Goal: Check status: Check status

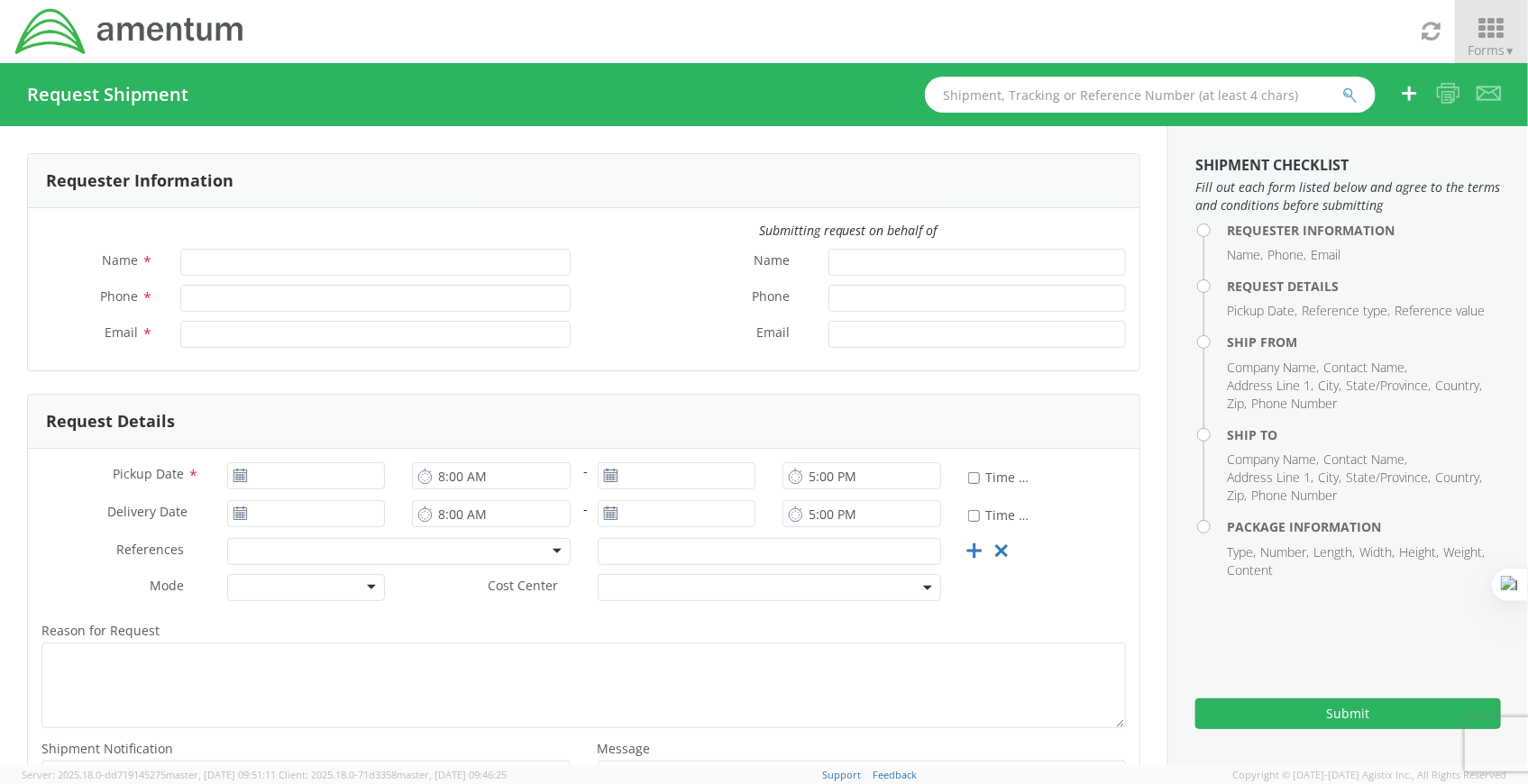
click at [1479, 50] on span "Forms ▼" at bounding box center [1491, 50] width 48 height 17
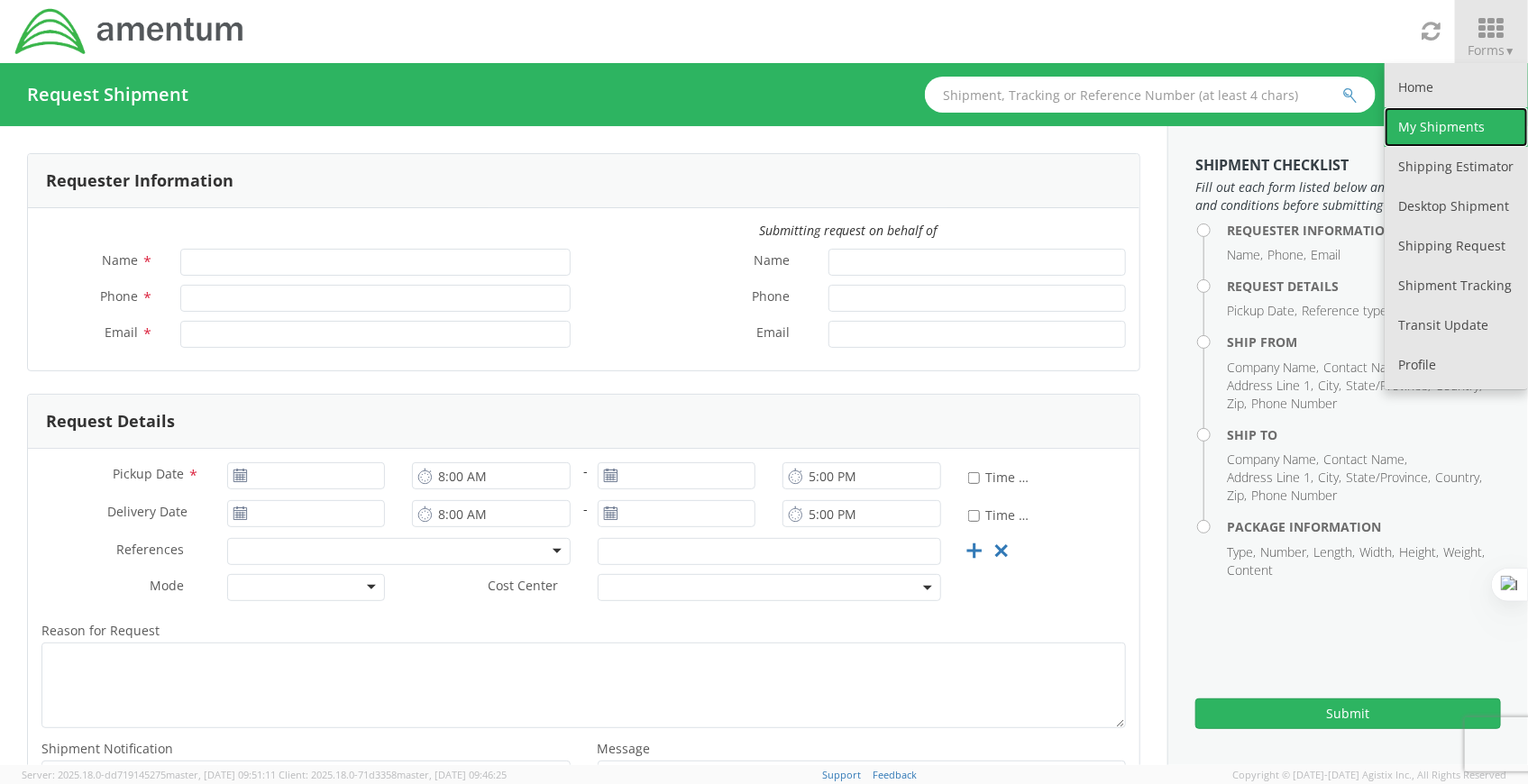
click at [1451, 132] on link "My Shipments" at bounding box center [1456, 127] width 143 height 40
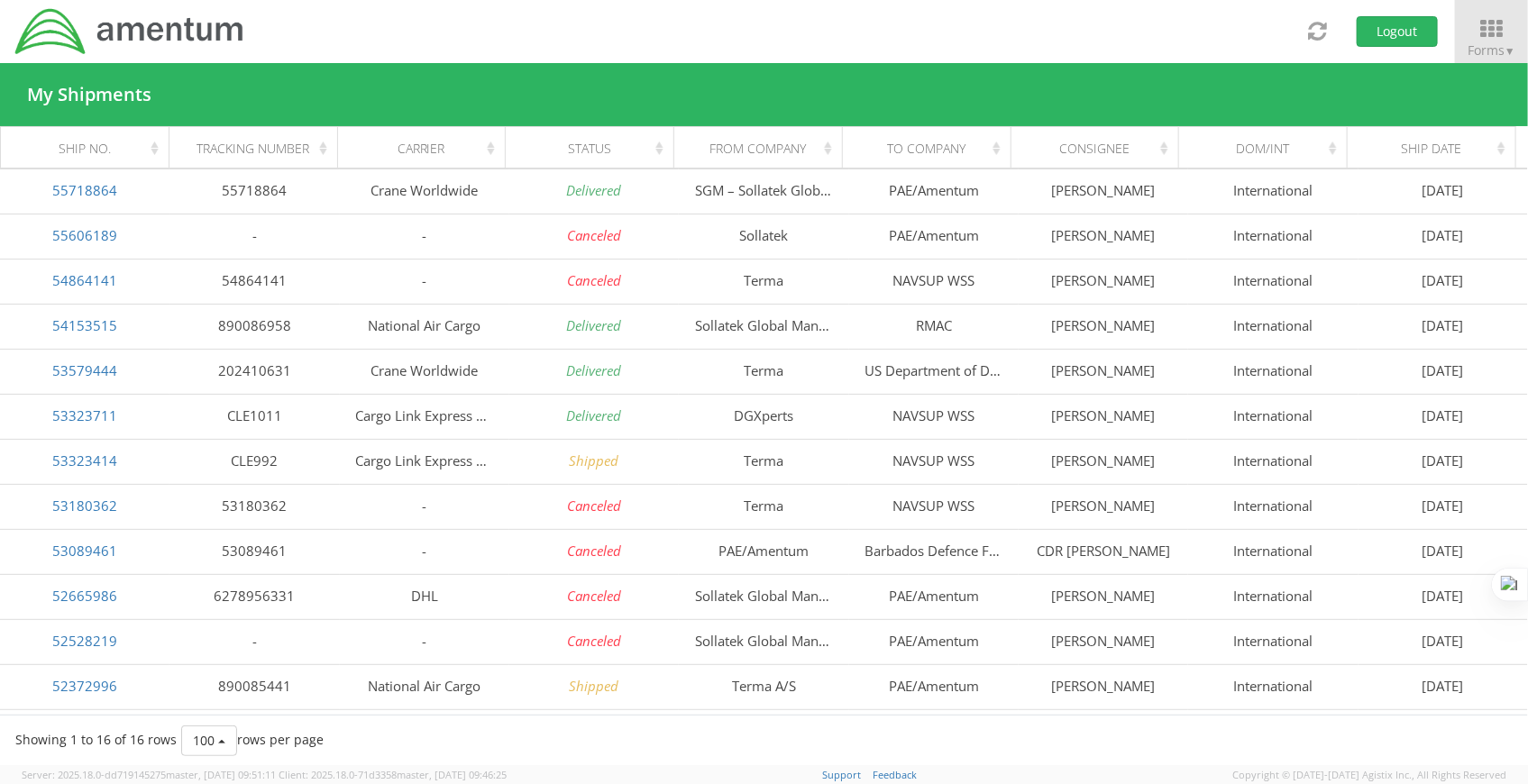
click at [631, 148] on div "Status" at bounding box center [594, 148] width 146 height 18
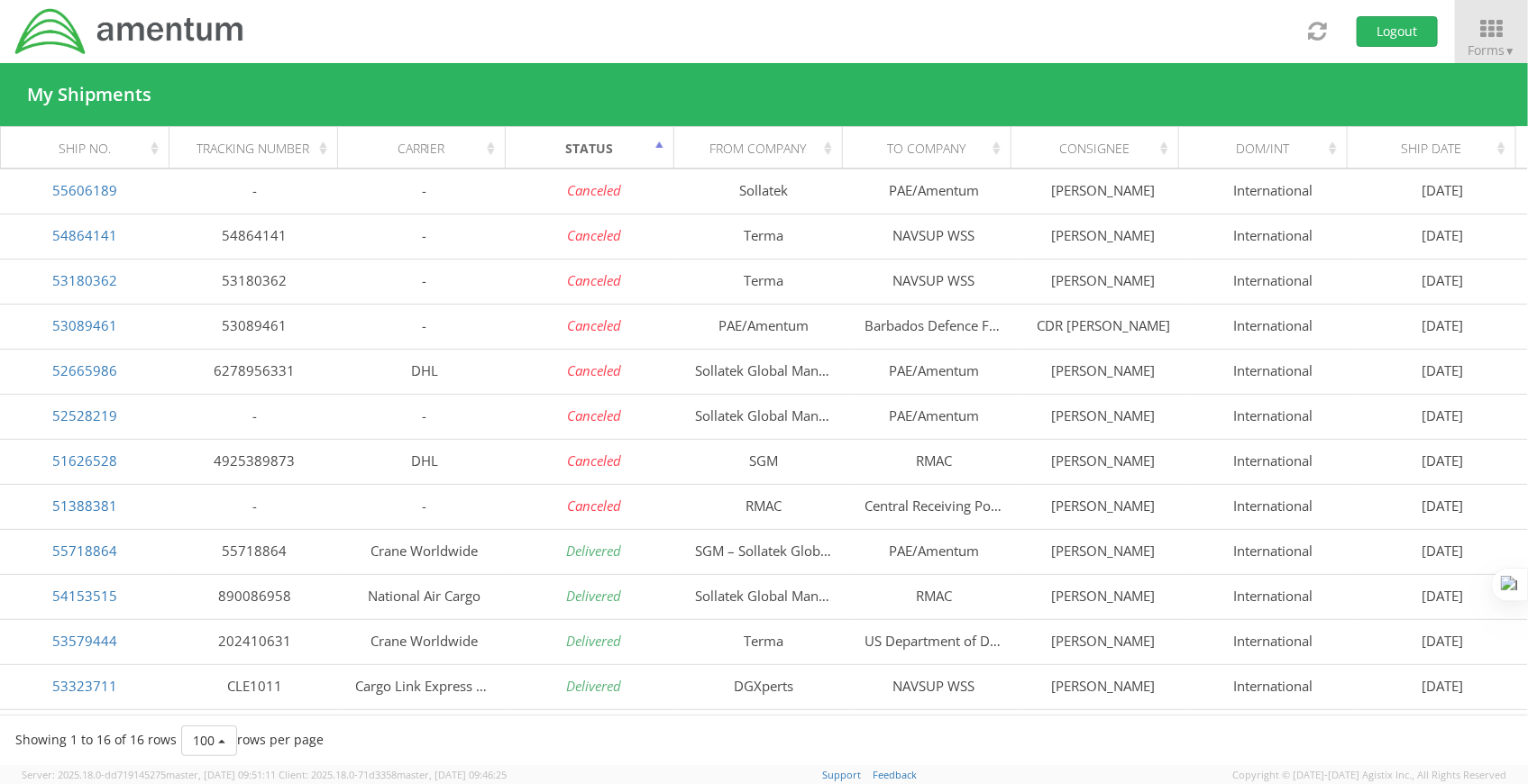
click at [640, 148] on div "Status" at bounding box center [594, 148] width 146 height 18
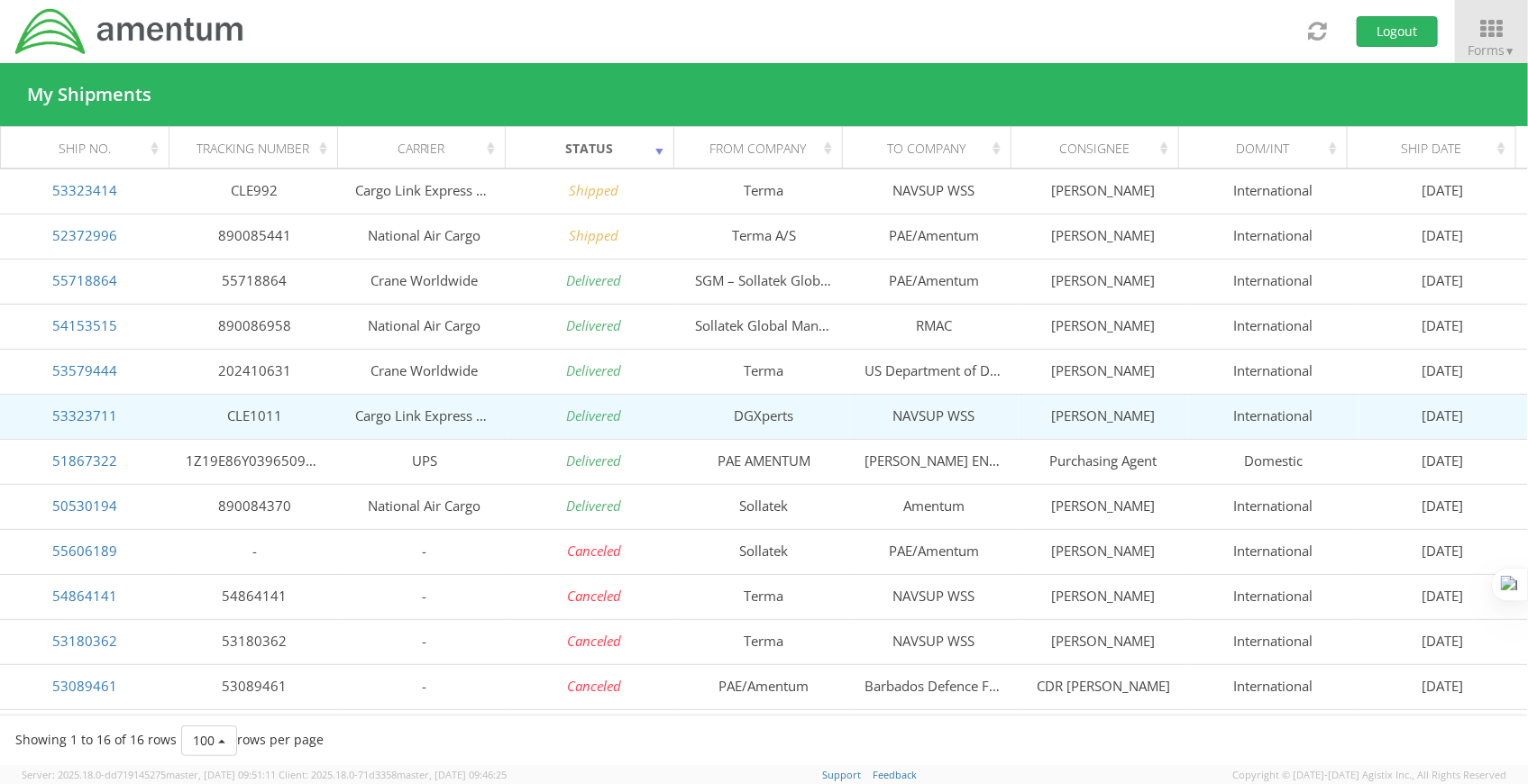
click at [444, 426] on td "Cargo Link Express LLC" at bounding box center [424, 416] width 169 height 45
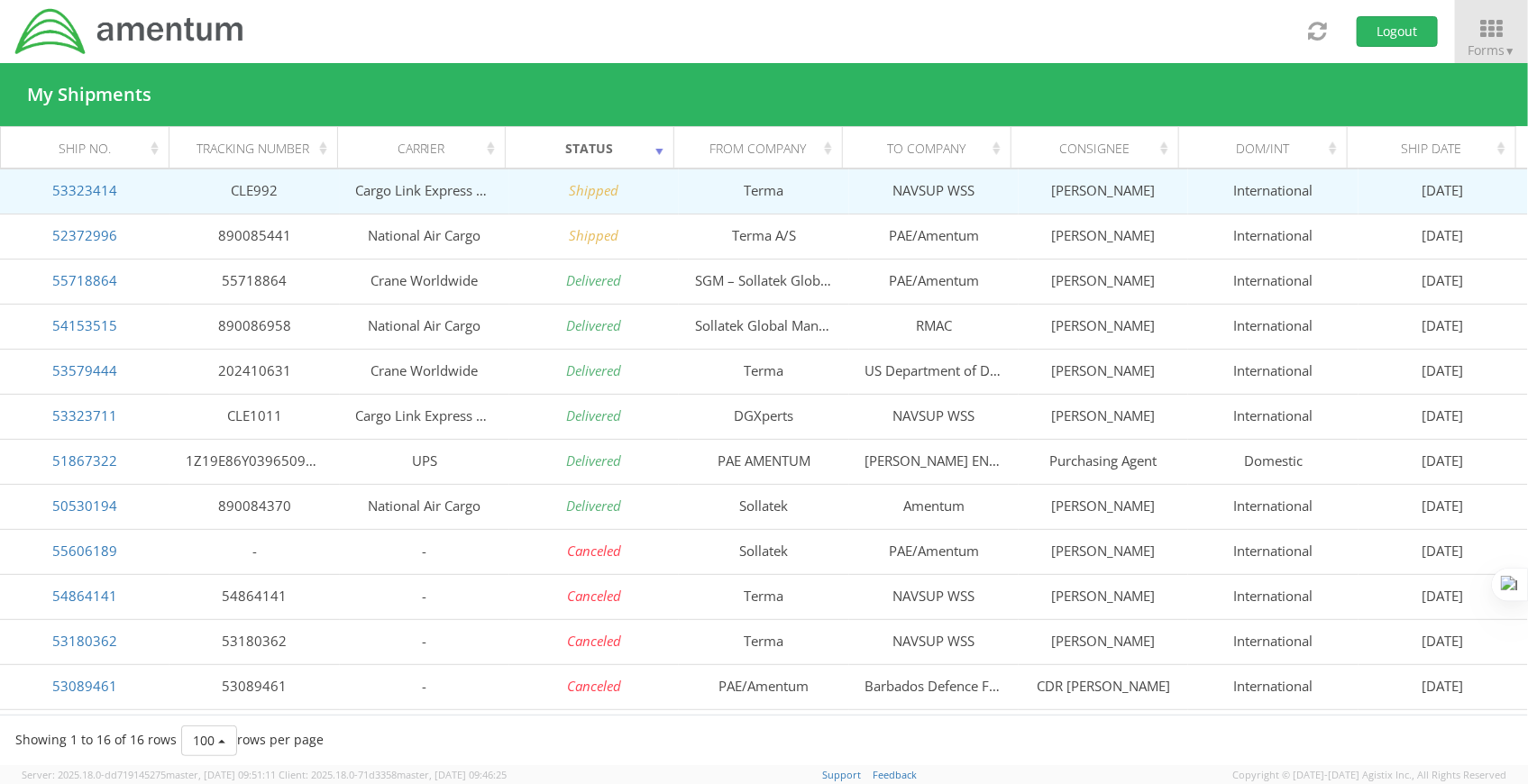
click at [423, 192] on td "Cargo Link Express LLC" at bounding box center [424, 190] width 169 height 45
click at [607, 196] on icon "Shipped" at bounding box center [594, 190] width 50 height 18
click at [87, 189] on link "53323414" at bounding box center [85, 190] width 65 height 18
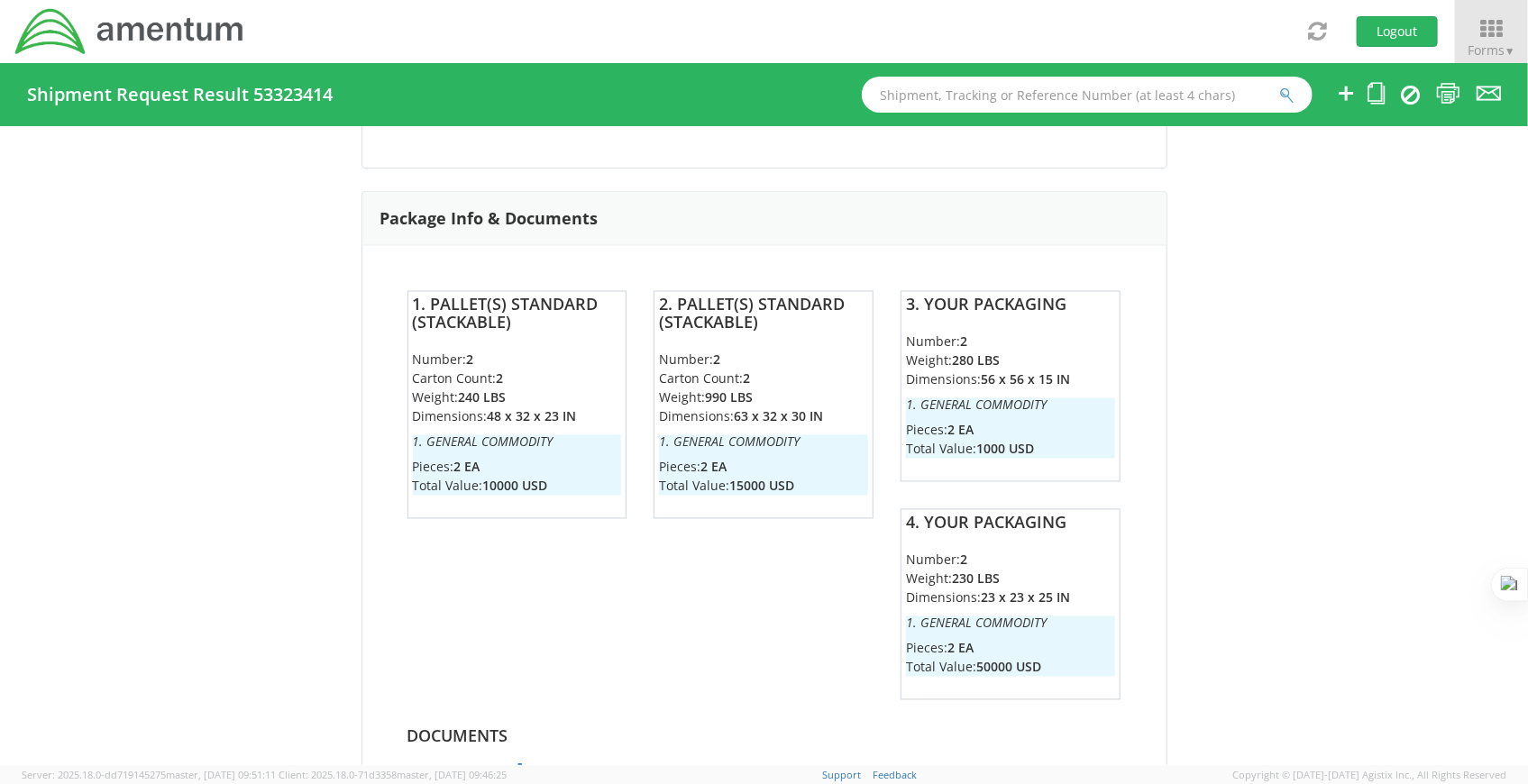
scroll to position [1505, 0]
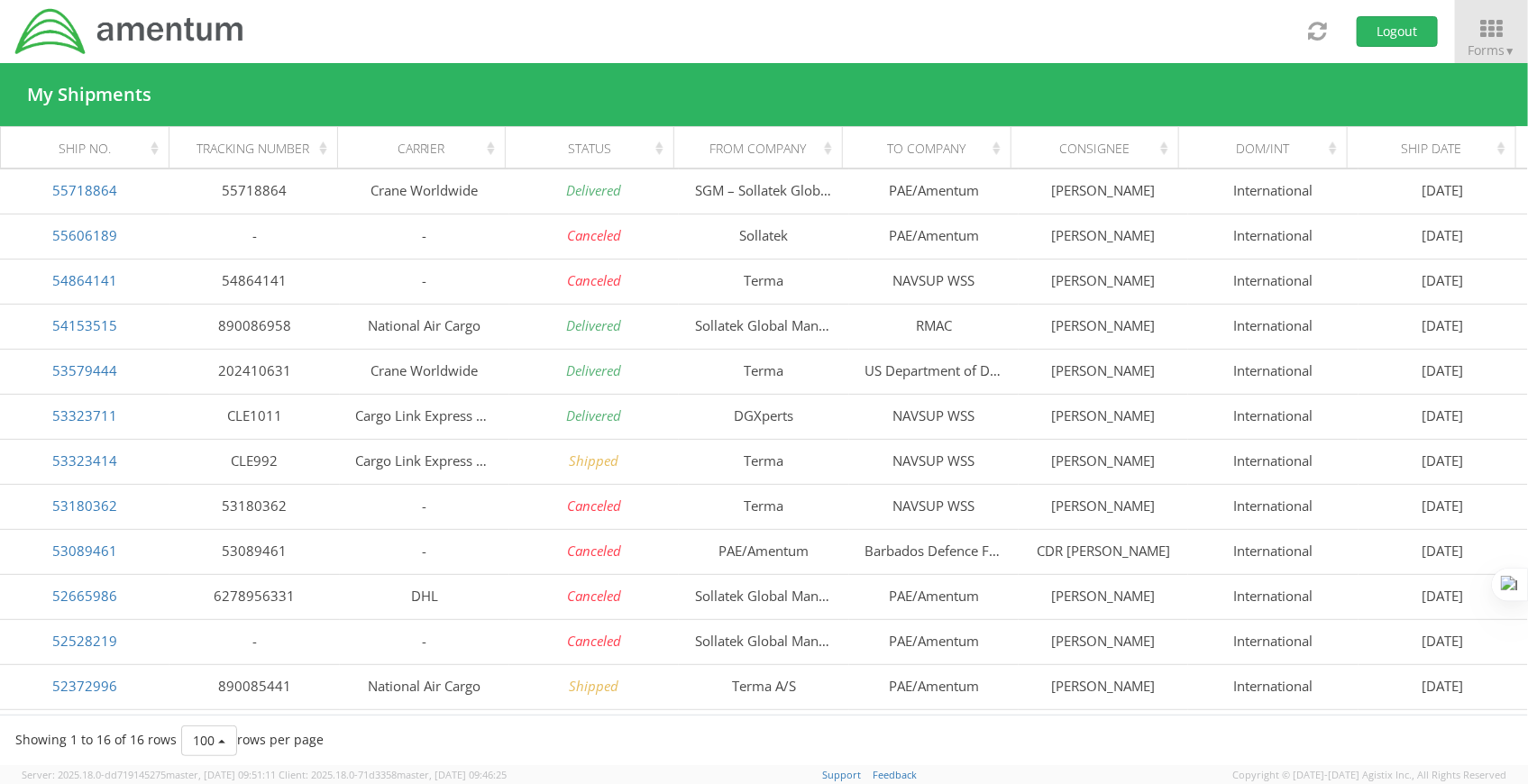
click at [472, 141] on div "Carrier" at bounding box center [426, 148] width 146 height 18
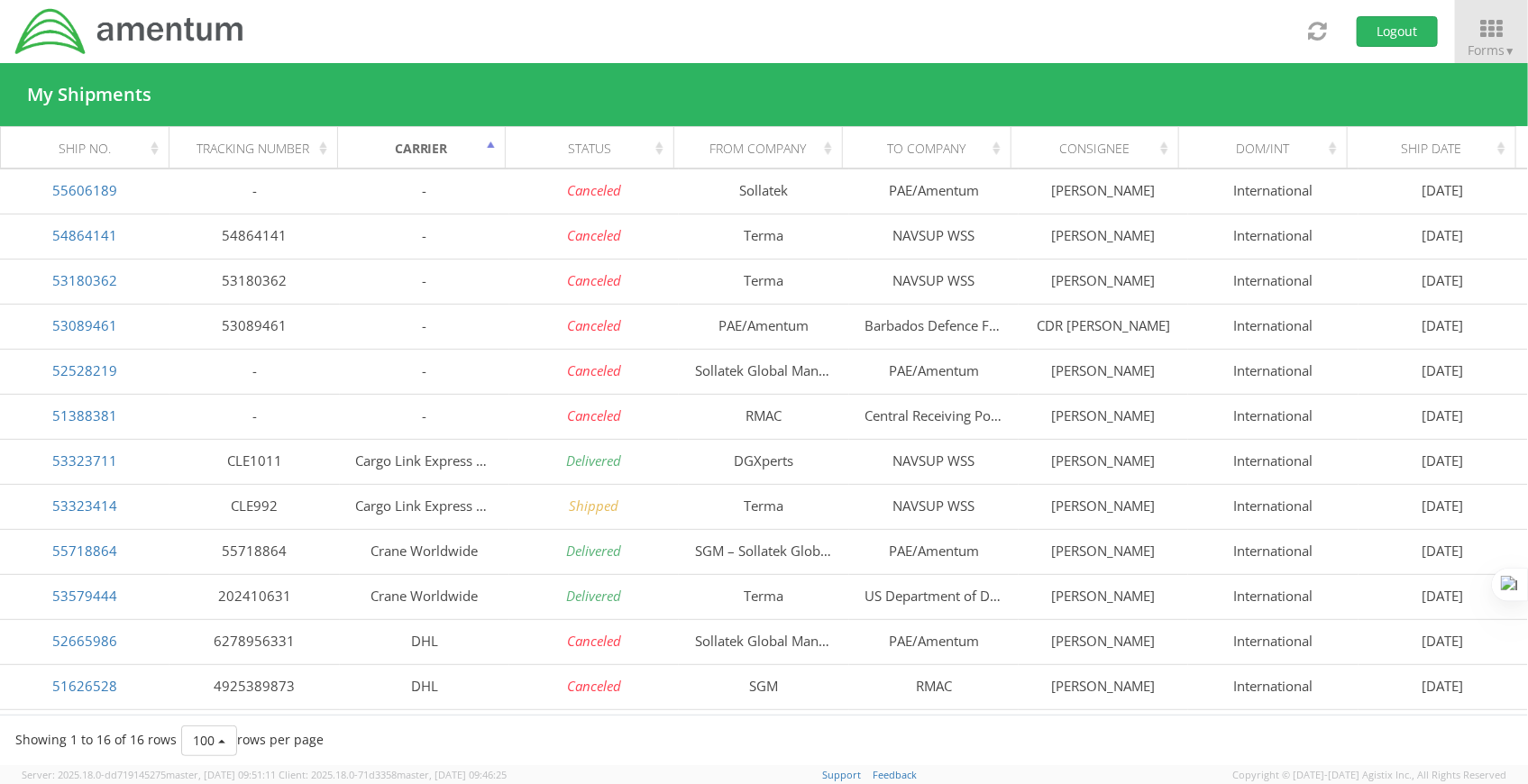
click at [472, 144] on div "Carrier" at bounding box center [426, 148] width 146 height 18
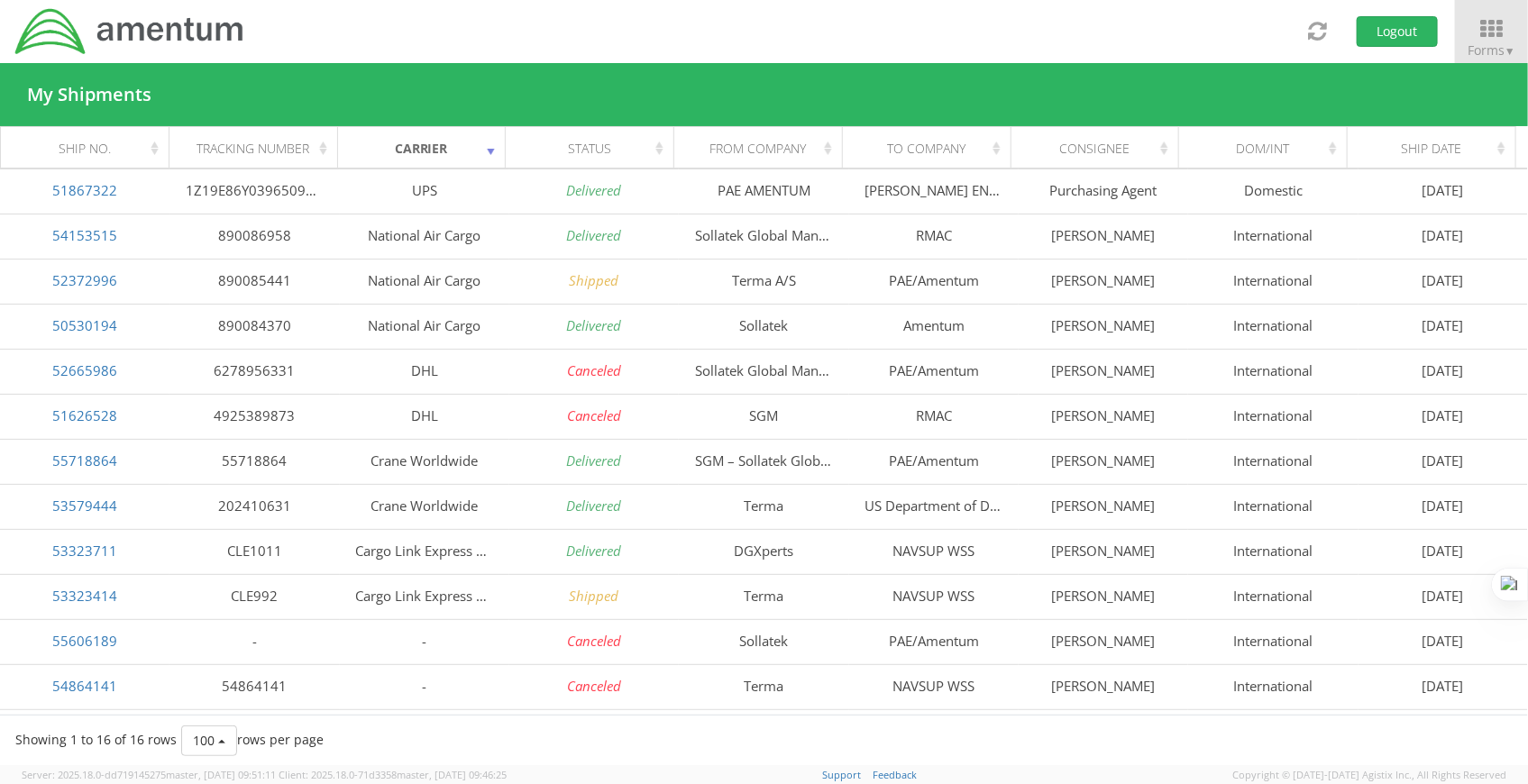
click at [275, 155] on div "Tracking Number" at bounding box center [258, 148] width 146 height 18
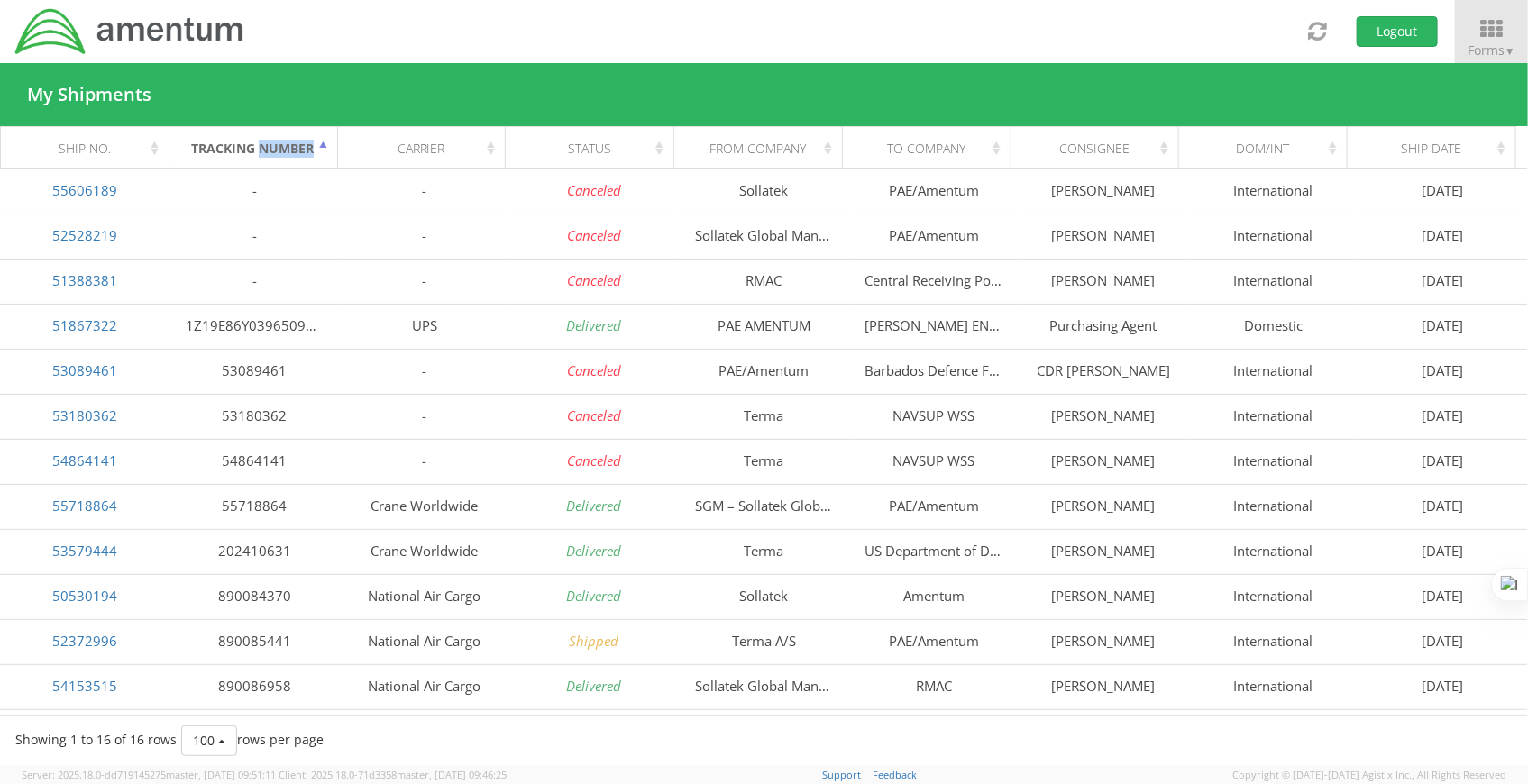
click at [275, 155] on div "Tracking Number" at bounding box center [258, 148] width 146 height 18
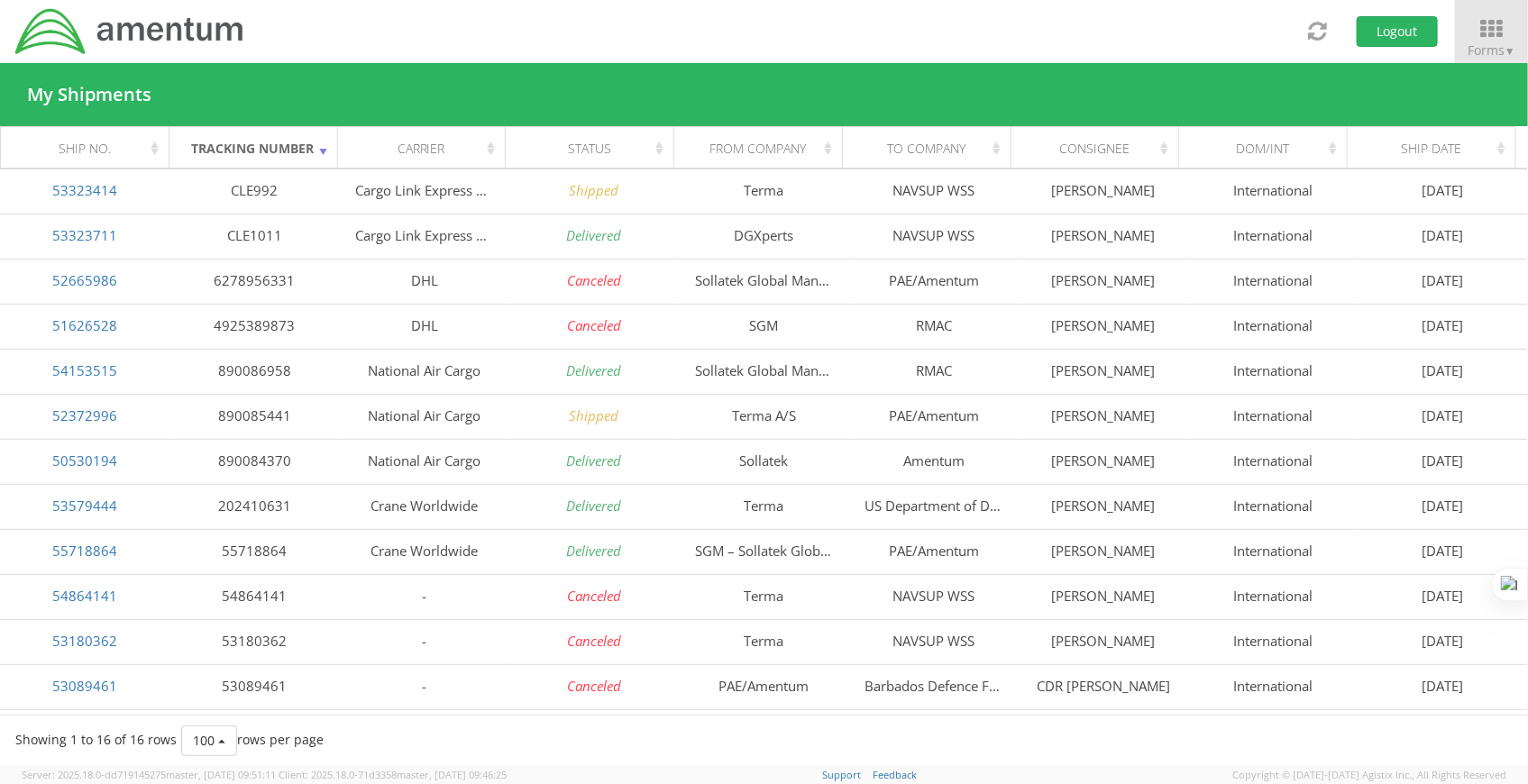
click at [602, 145] on div "Status" at bounding box center [594, 148] width 146 height 18
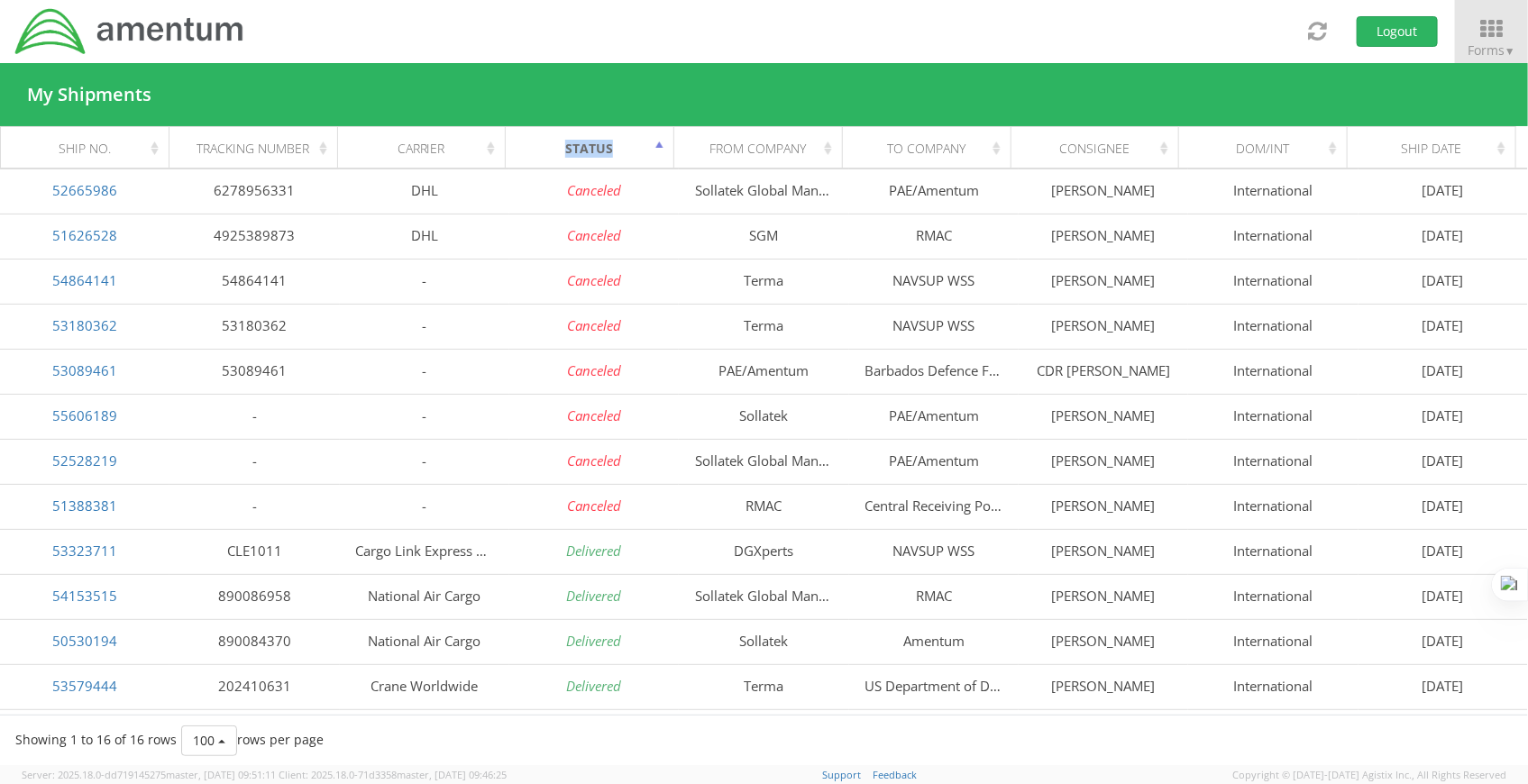
click at [602, 145] on div "Status" at bounding box center [594, 148] width 146 height 18
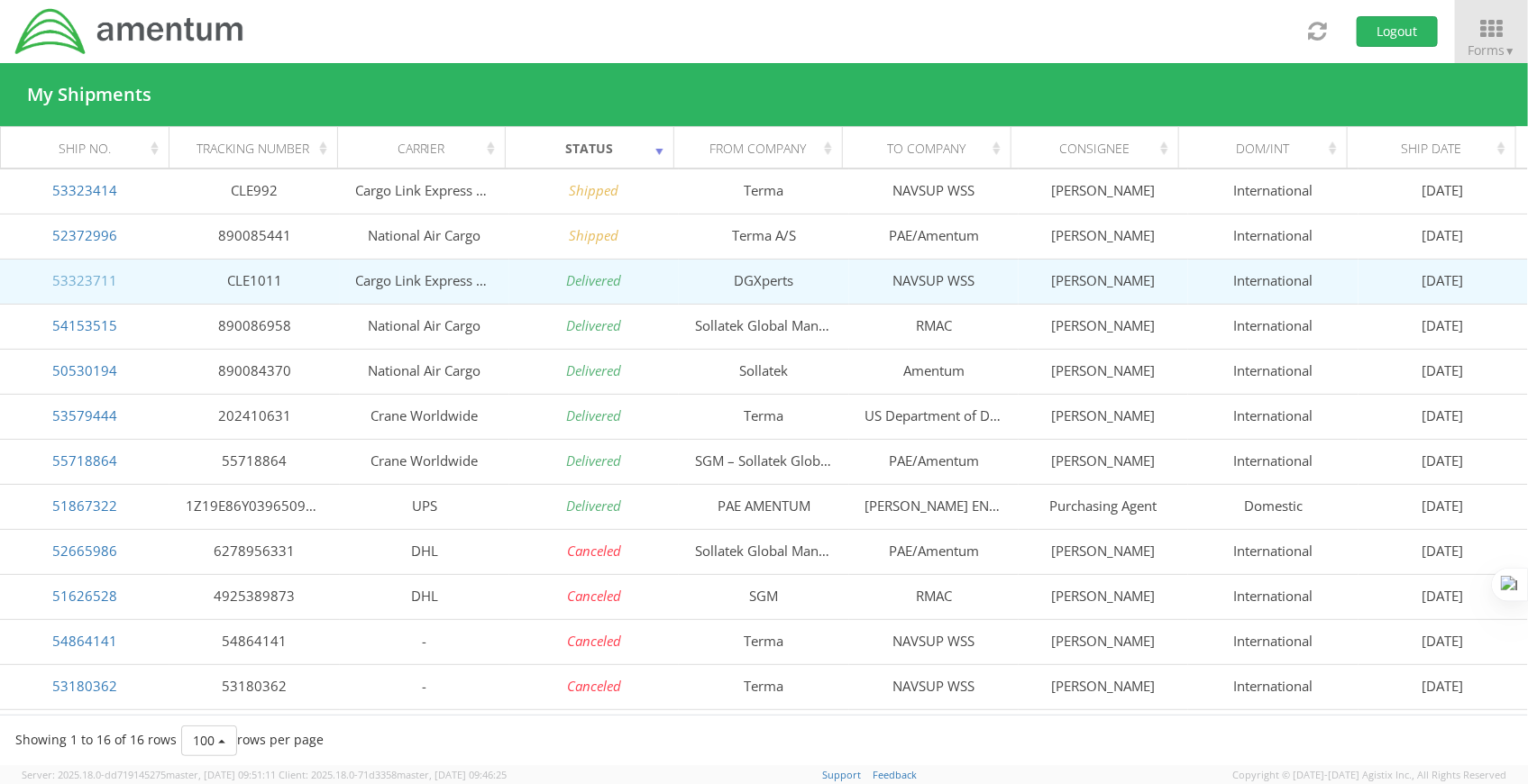
click at [104, 281] on link "53323711" at bounding box center [85, 281] width 65 height 18
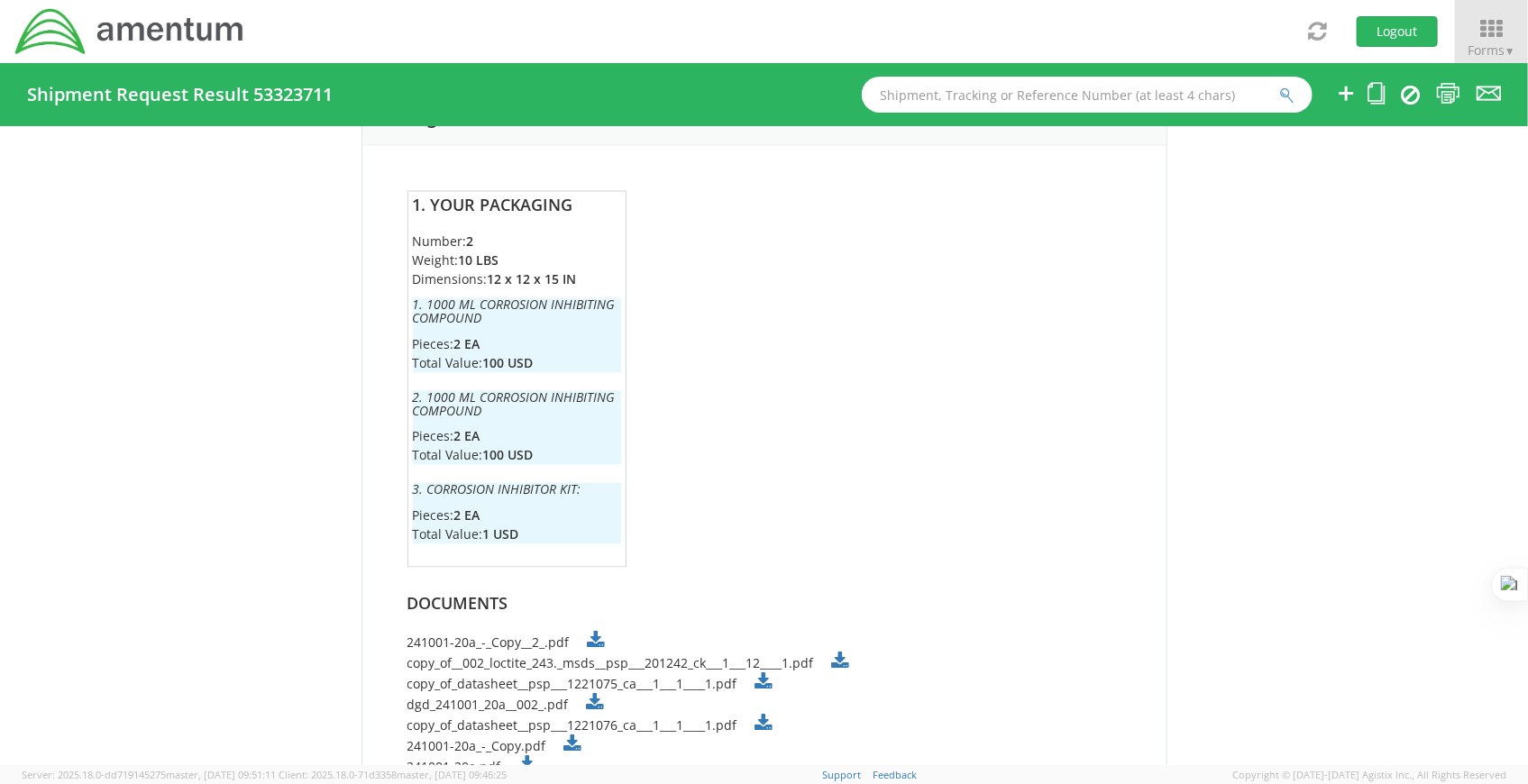
scroll to position [1513, 0]
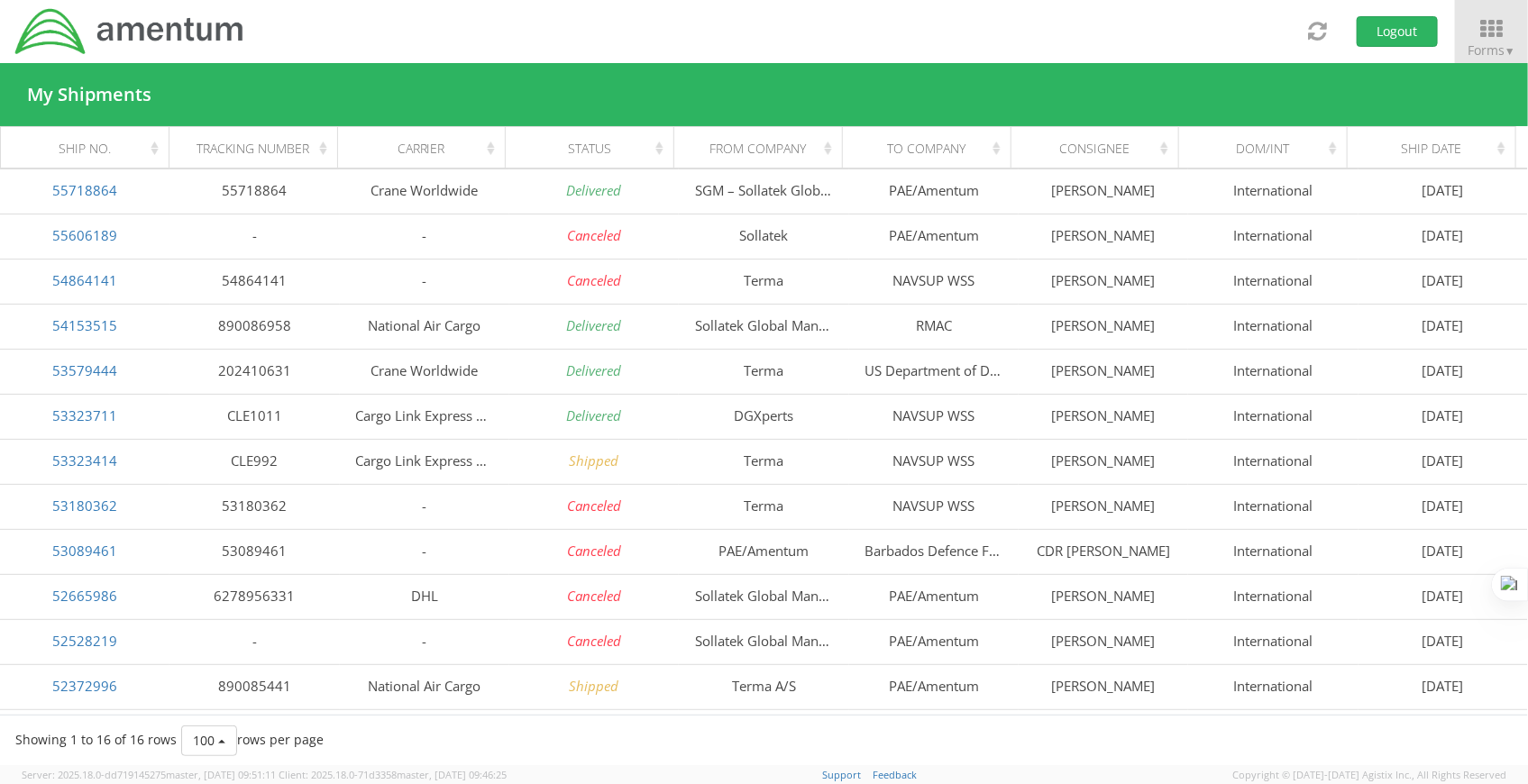
click at [653, 151] on div "Status" at bounding box center [594, 148] width 146 height 18
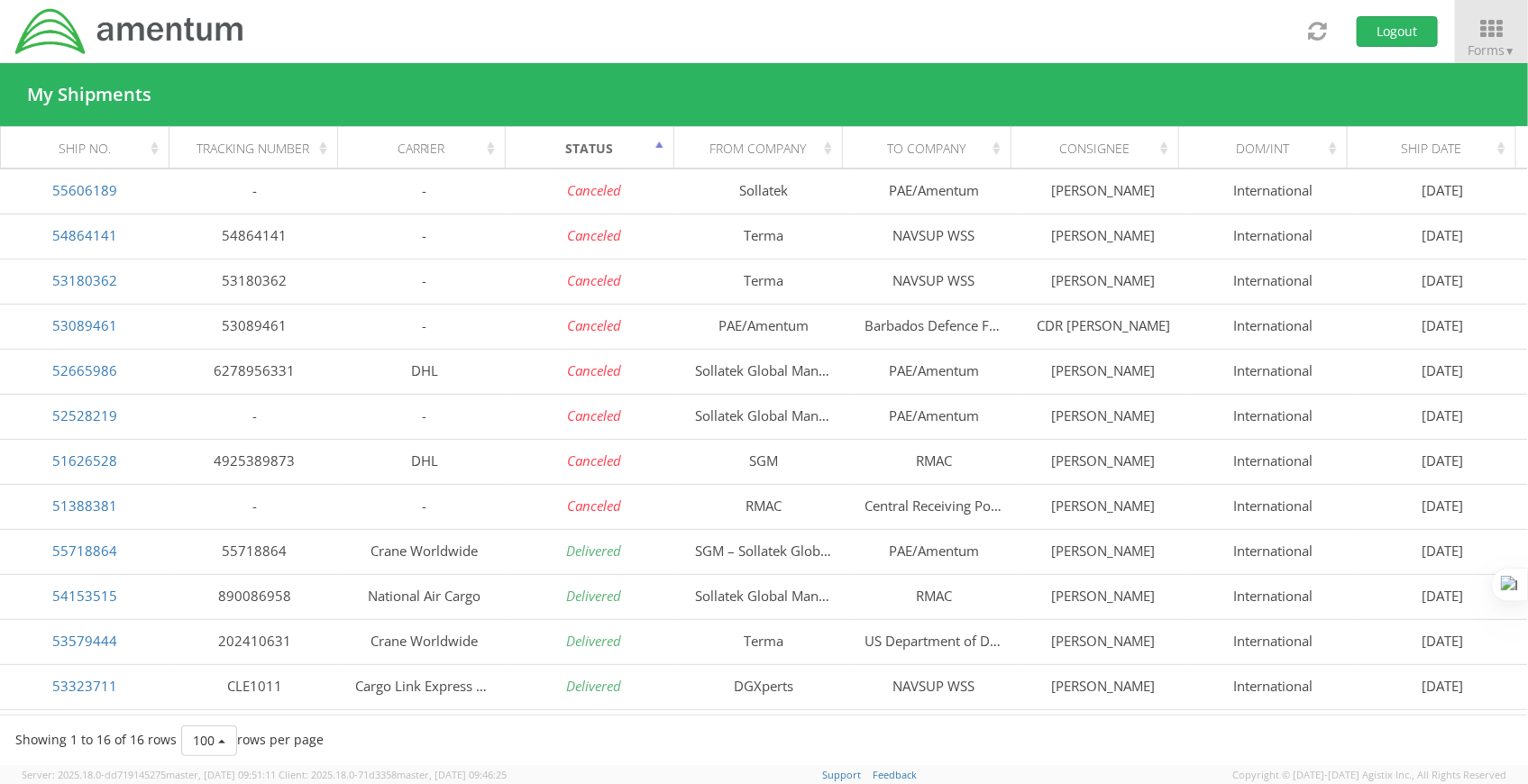
click at [653, 151] on div "Status" at bounding box center [594, 148] width 146 height 18
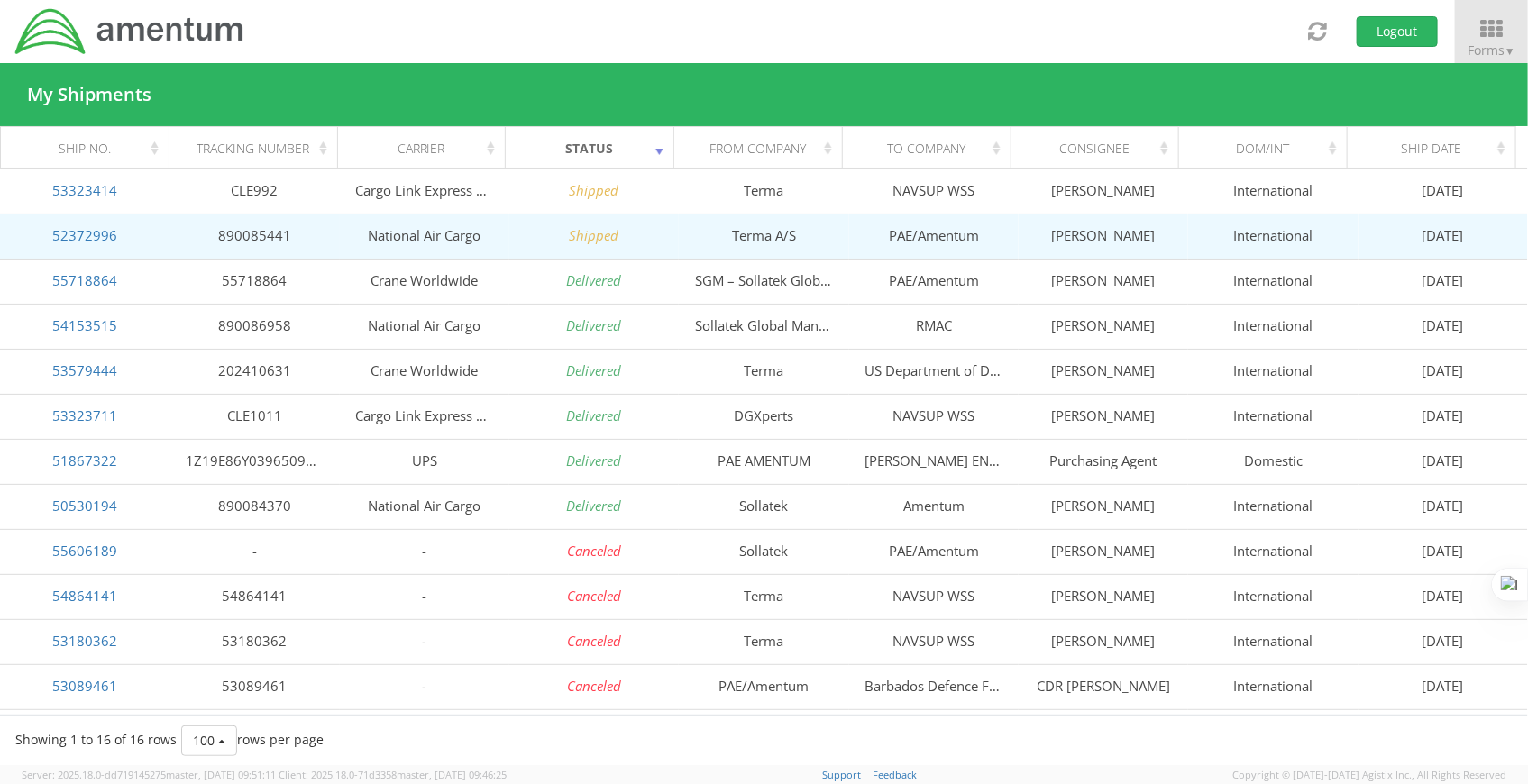
click at [706, 215] on td "Terma A/S" at bounding box center [764, 236] width 169 height 45
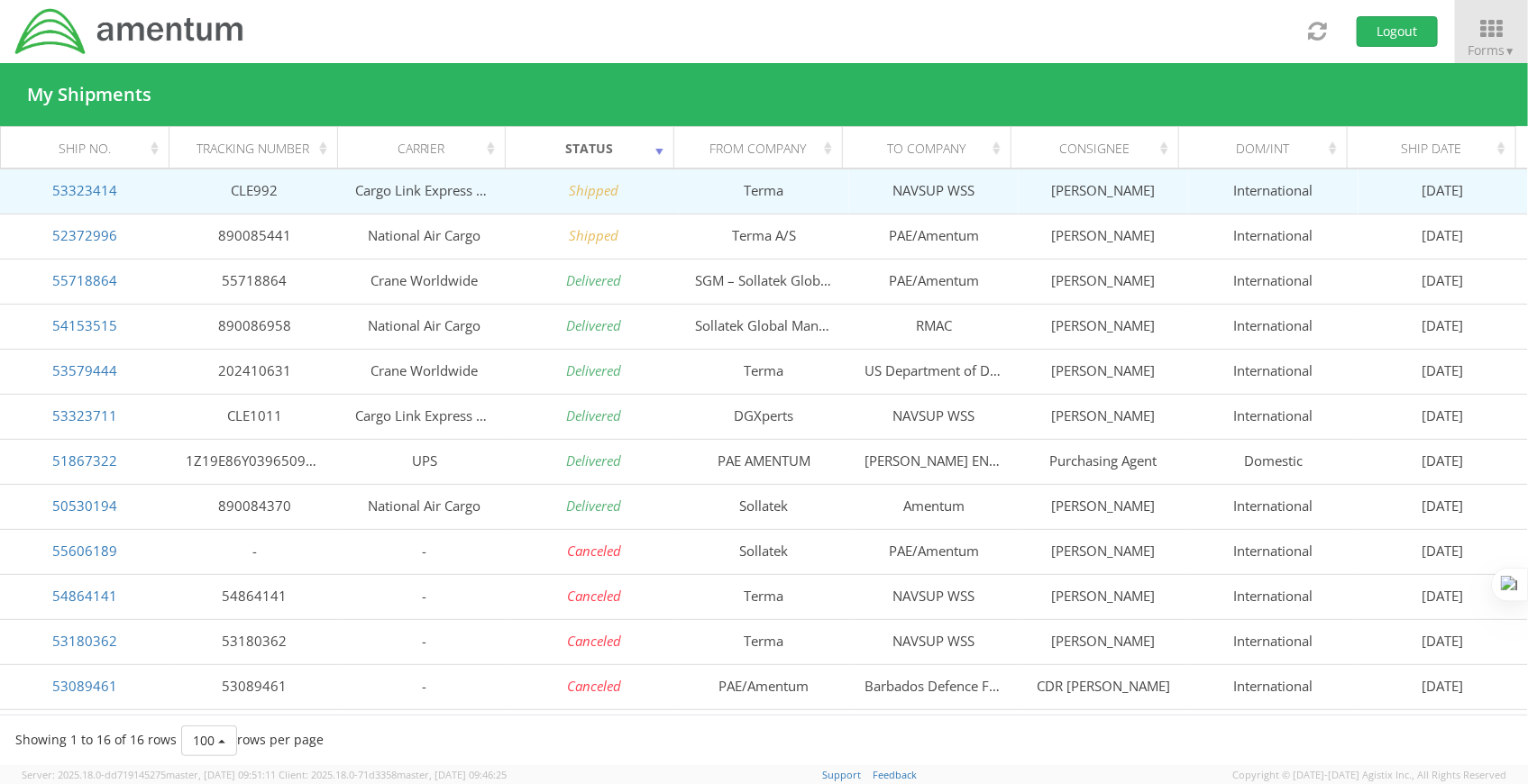
click at [406, 200] on td "Cargo Link Express LLC" at bounding box center [424, 190] width 169 height 45
click at [87, 195] on link "53323414" at bounding box center [85, 190] width 65 height 18
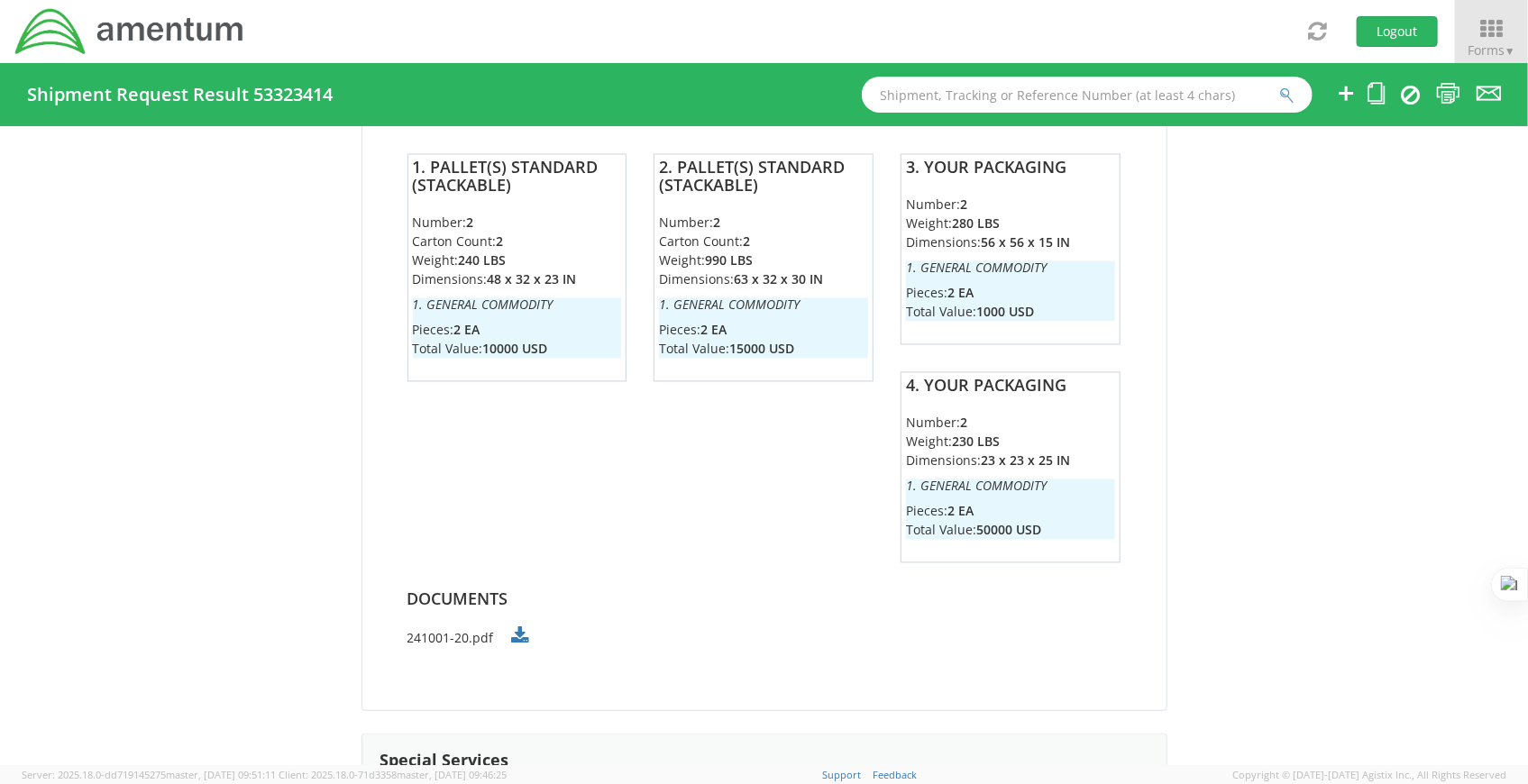
scroll to position [1669, 0]
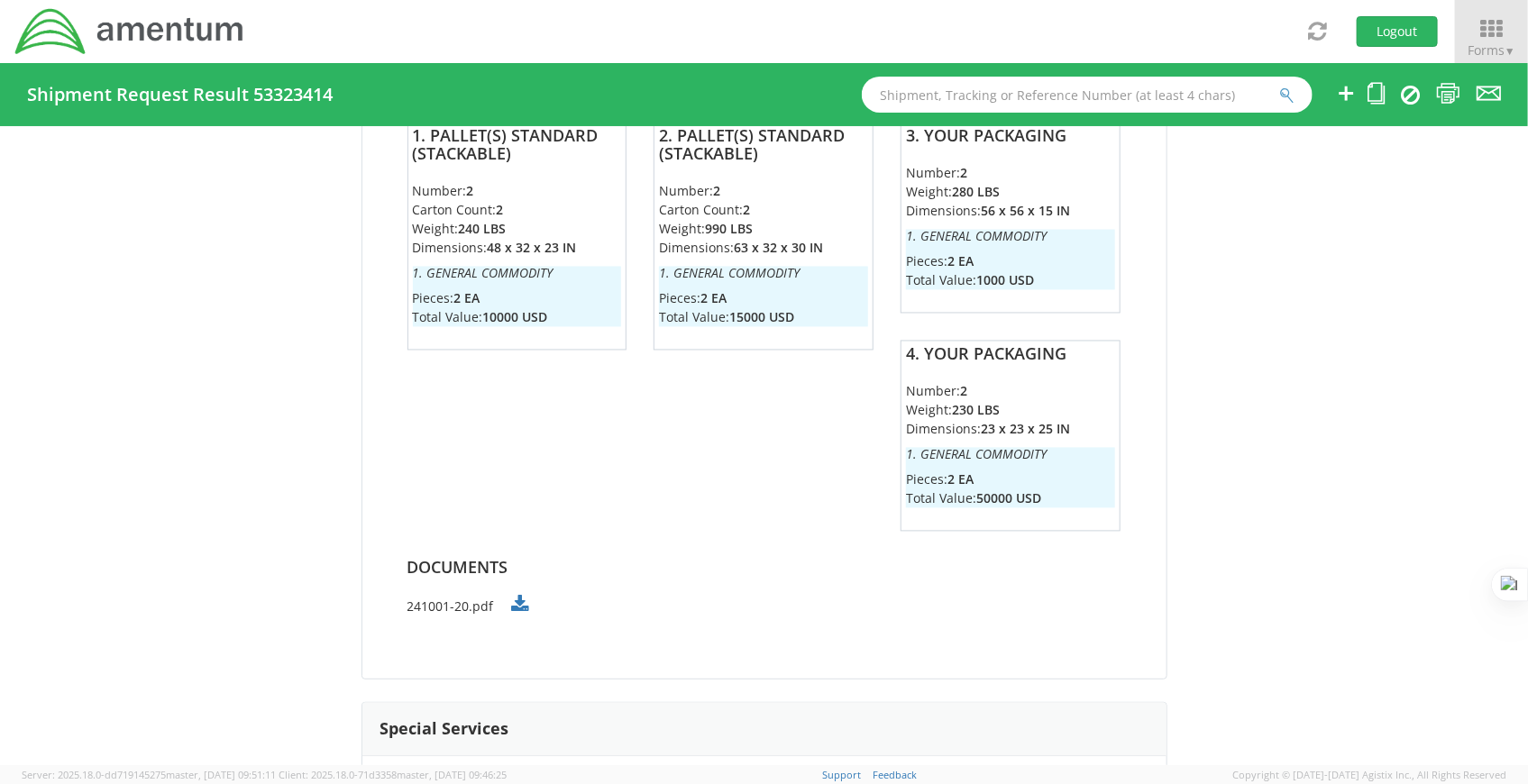
click at [440, 606] on li "241001-20.pdf" at bounding box center [764, 605] width 714 height 21
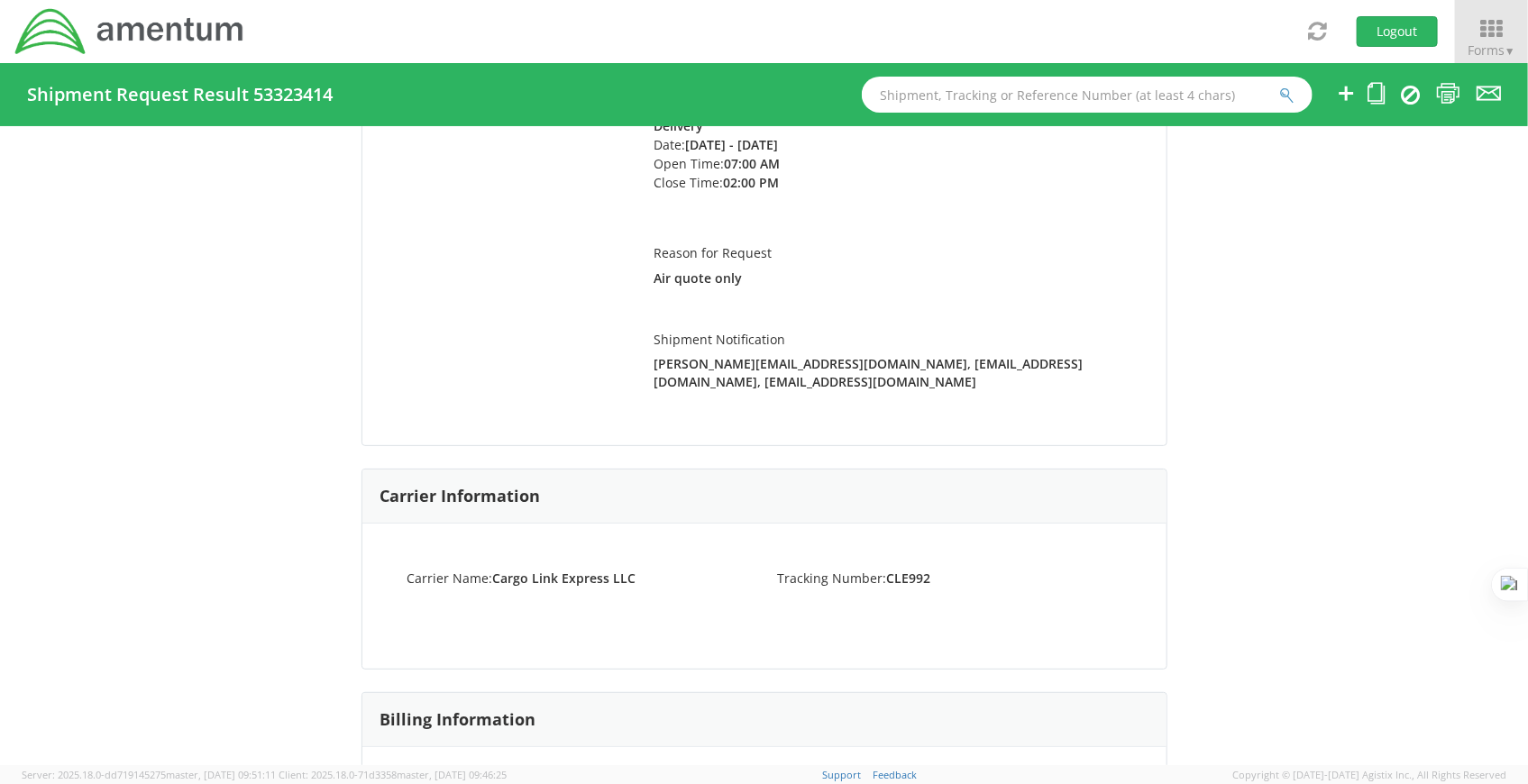
scroll to position [359, 0]
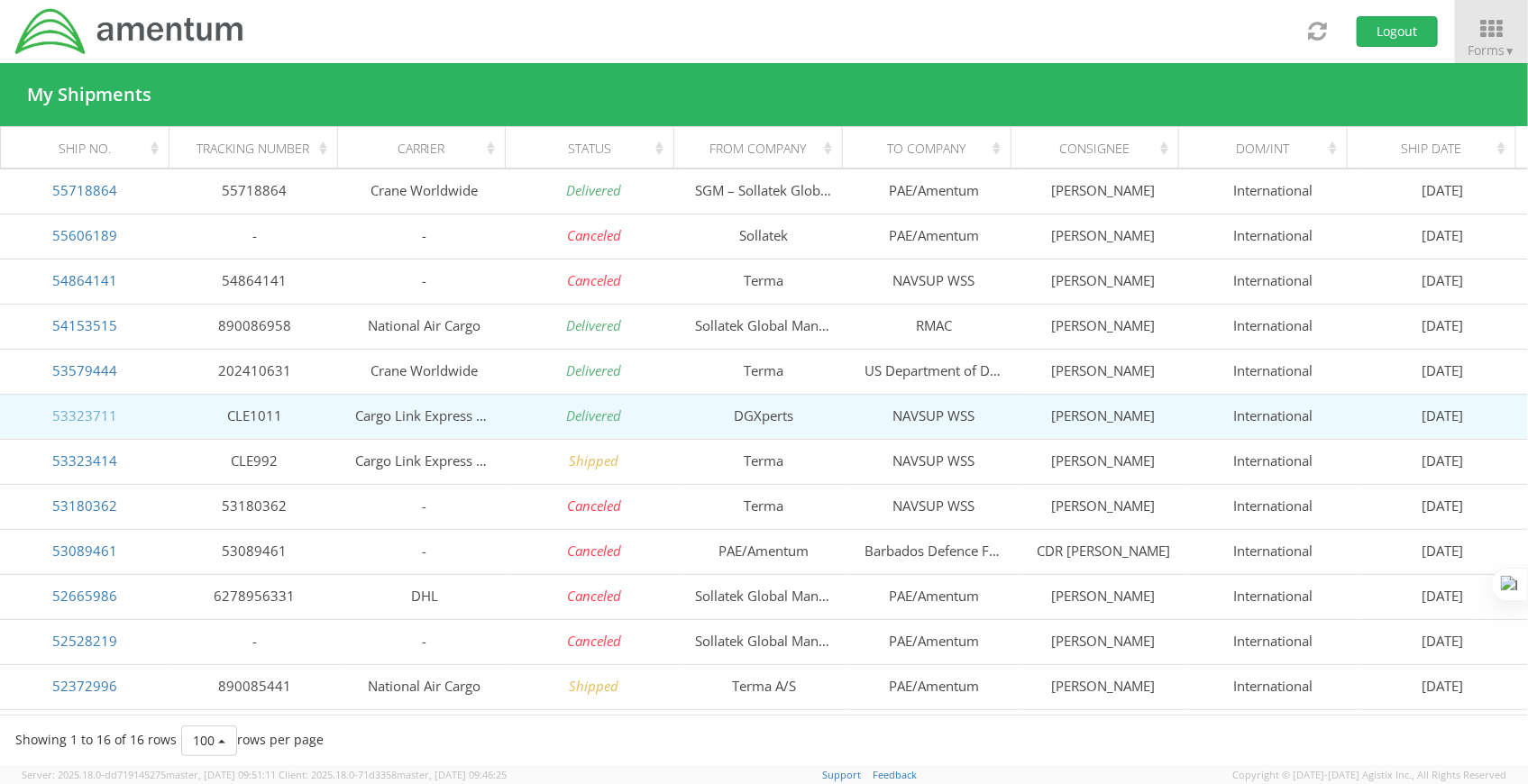
click at [102, 415] on link "53323711" at bounding box center [85, 415] width 65 height 18
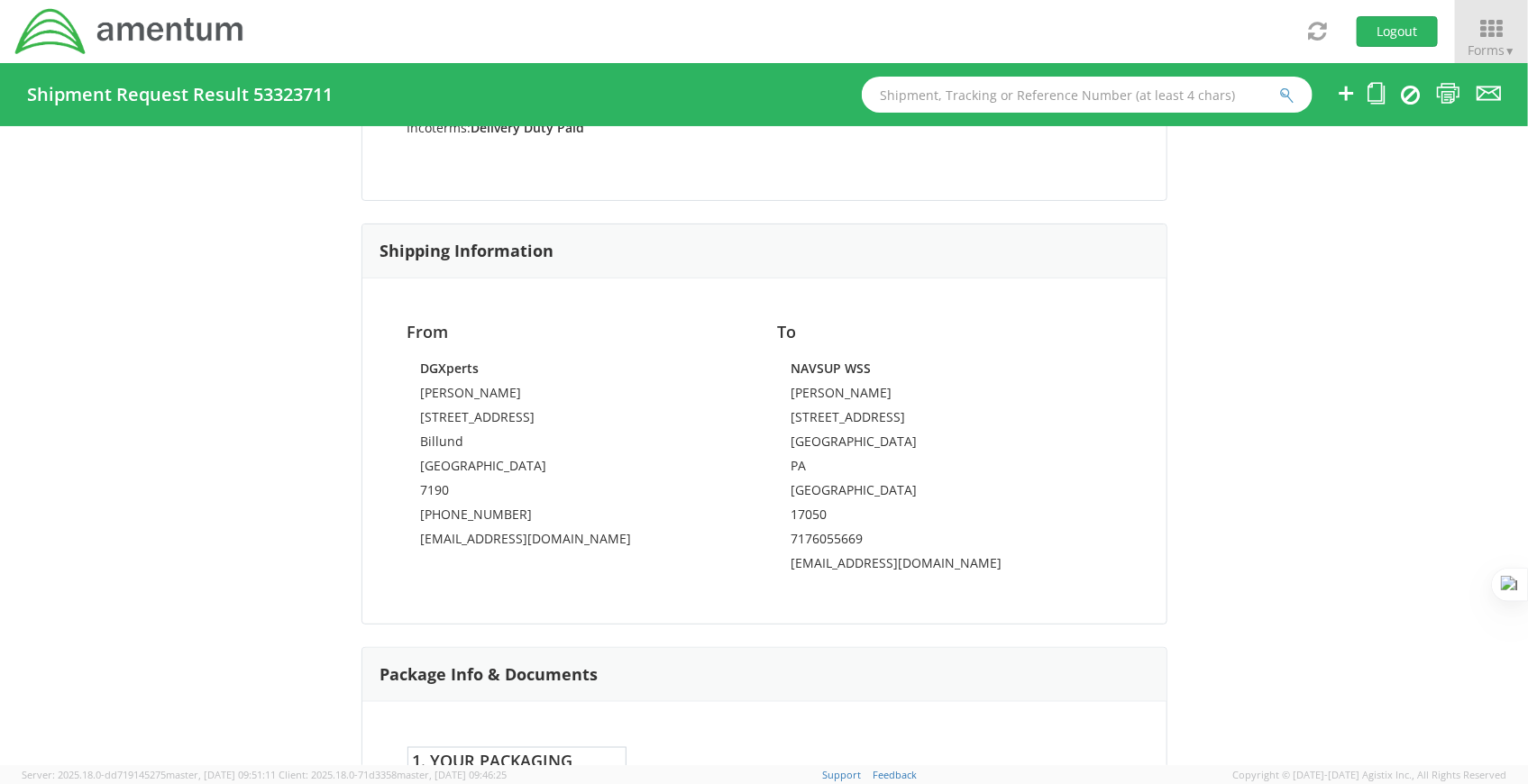
scroll to position [940, 0]
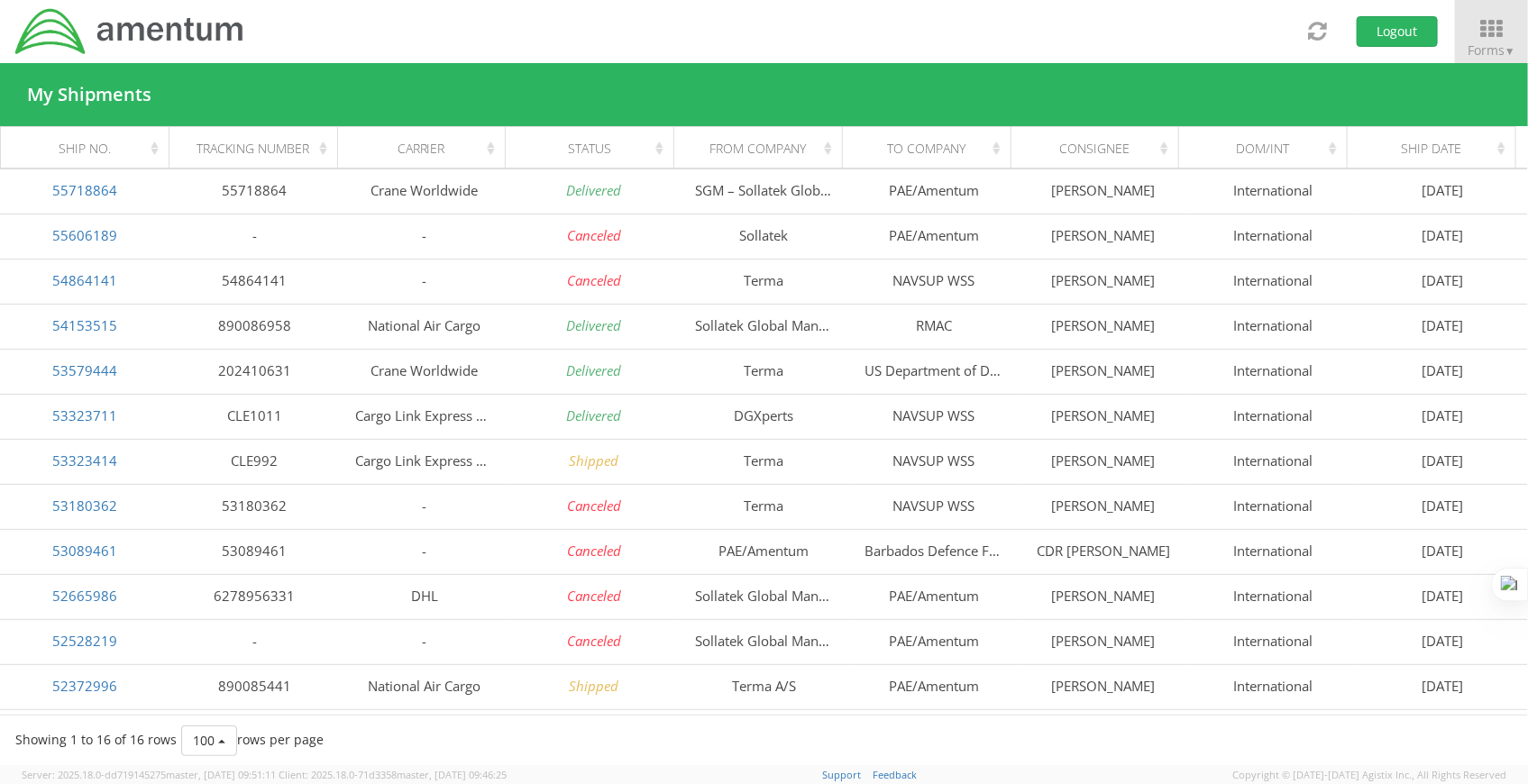
click at [651, 160] on th "Status" at bounding box center [589, 148] width 168 height 43
click at [654, 148] on div "Status" at bounding box center [594, 148] width 146 height 18
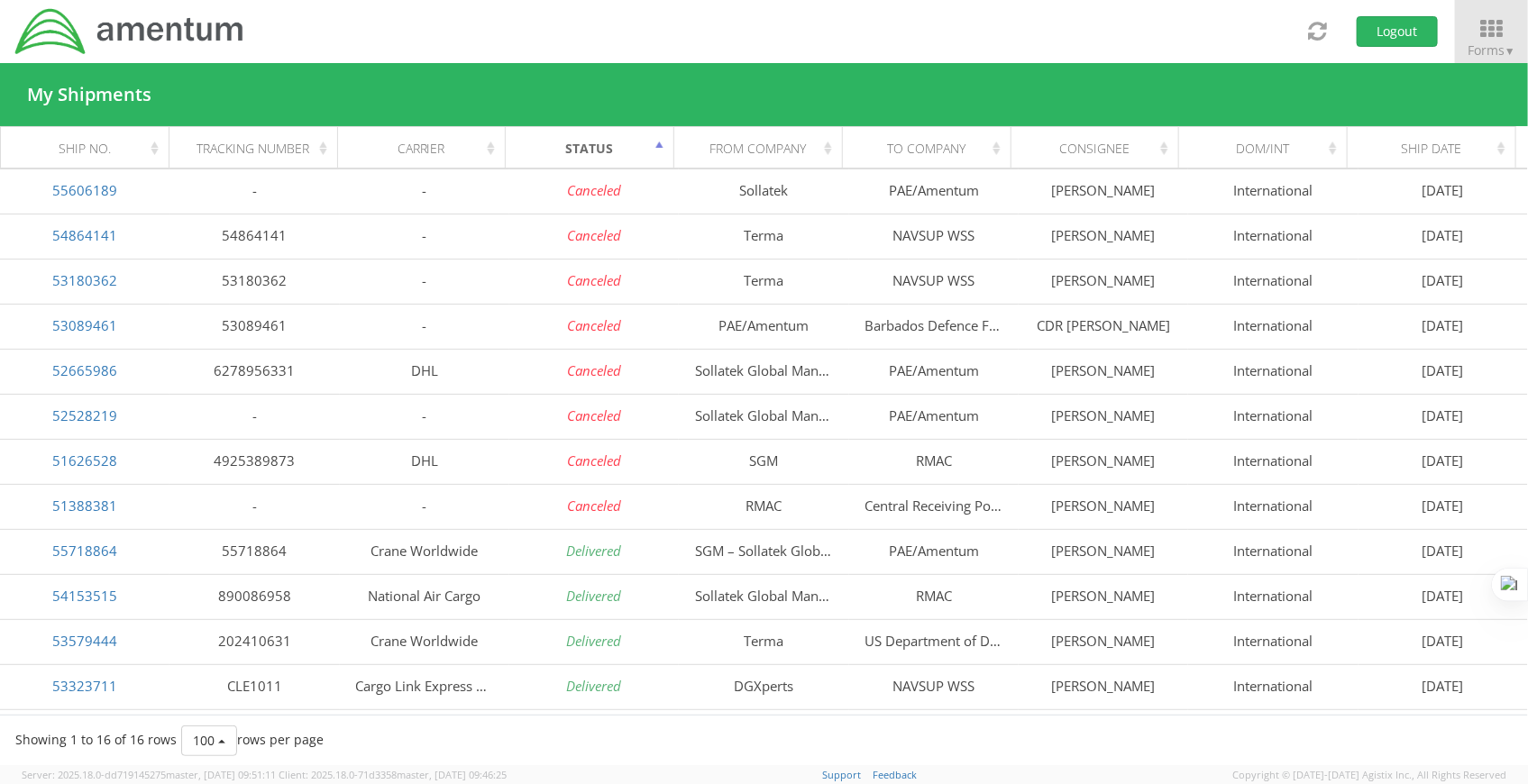
click at [654, 148] on div "Status" at bounding box center [594, 148] width 146 height 18
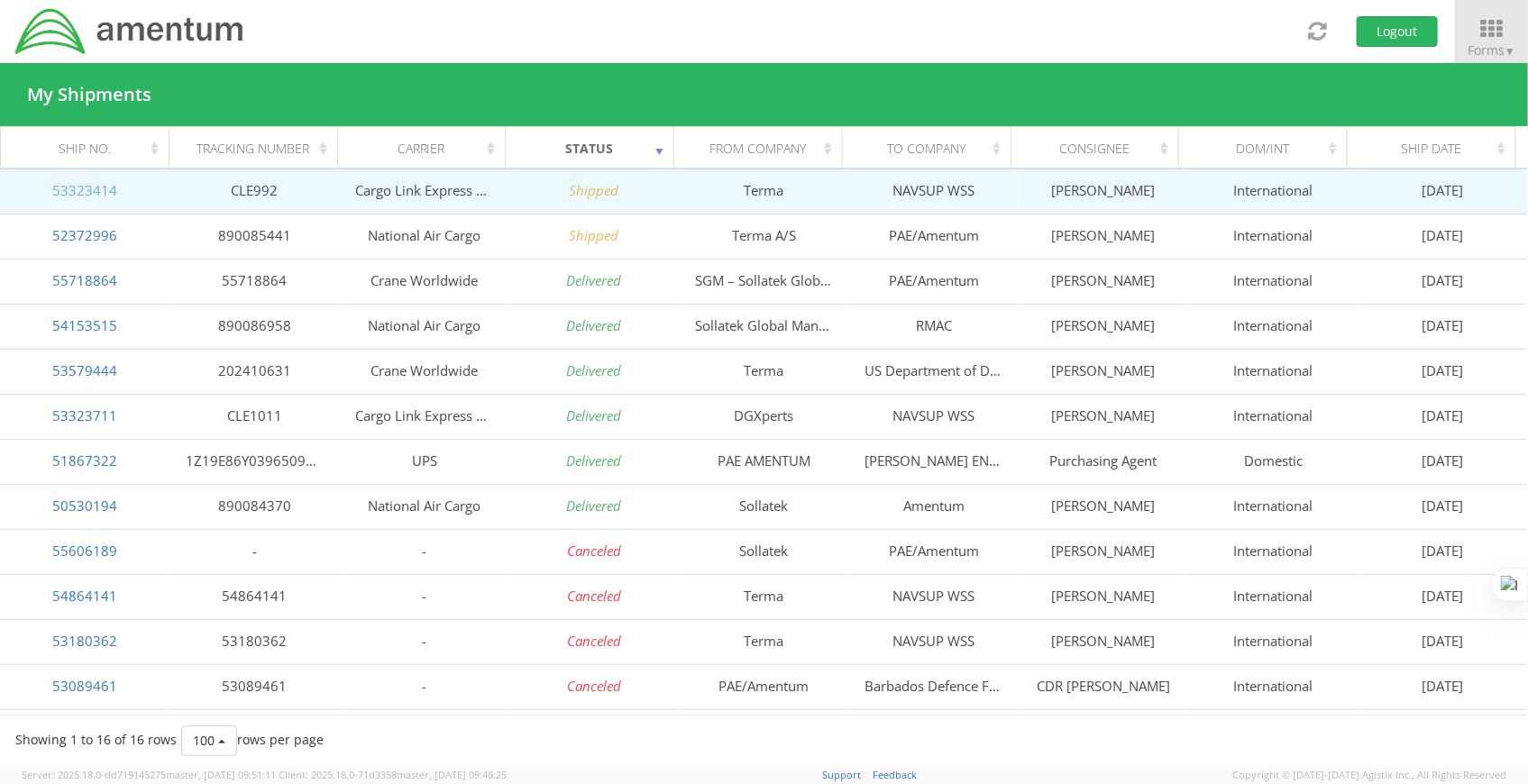
click at [110, 186] on link "53323414" at bounding box center [85, 190] width 65 height 18
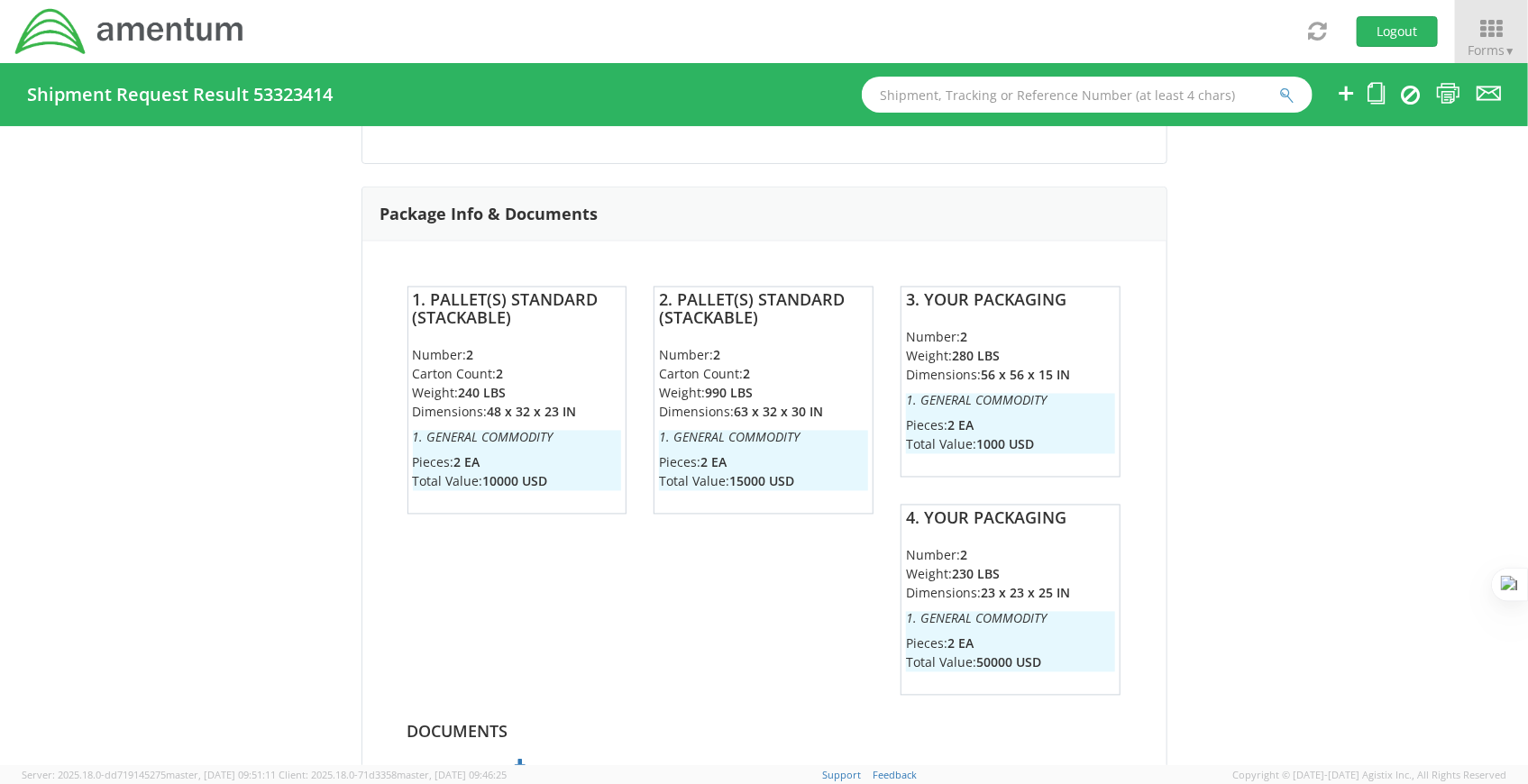
scroll to position [1752, 0]
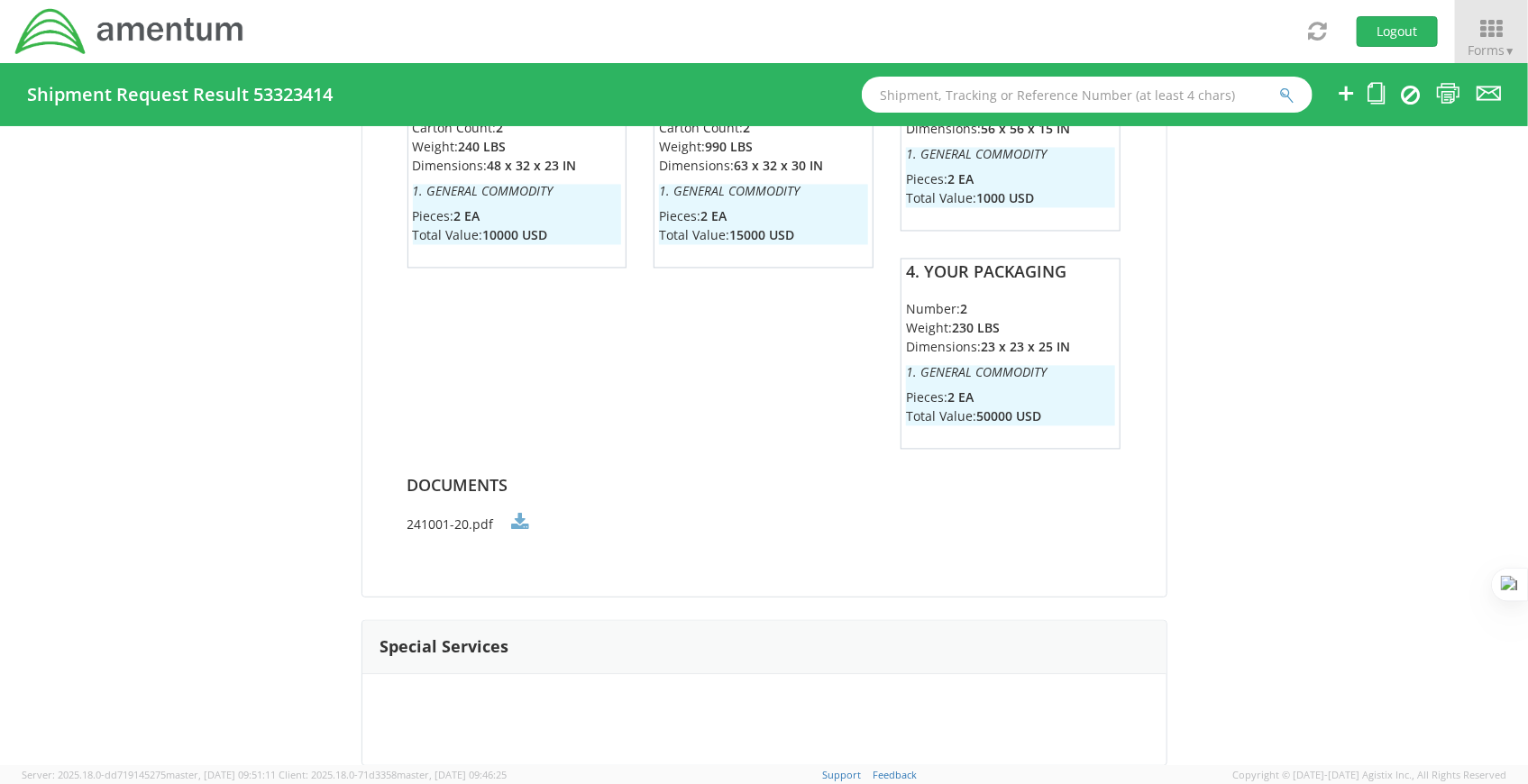
click at [512, 523] on link at bounding box center [521, 521] width 18 height 19
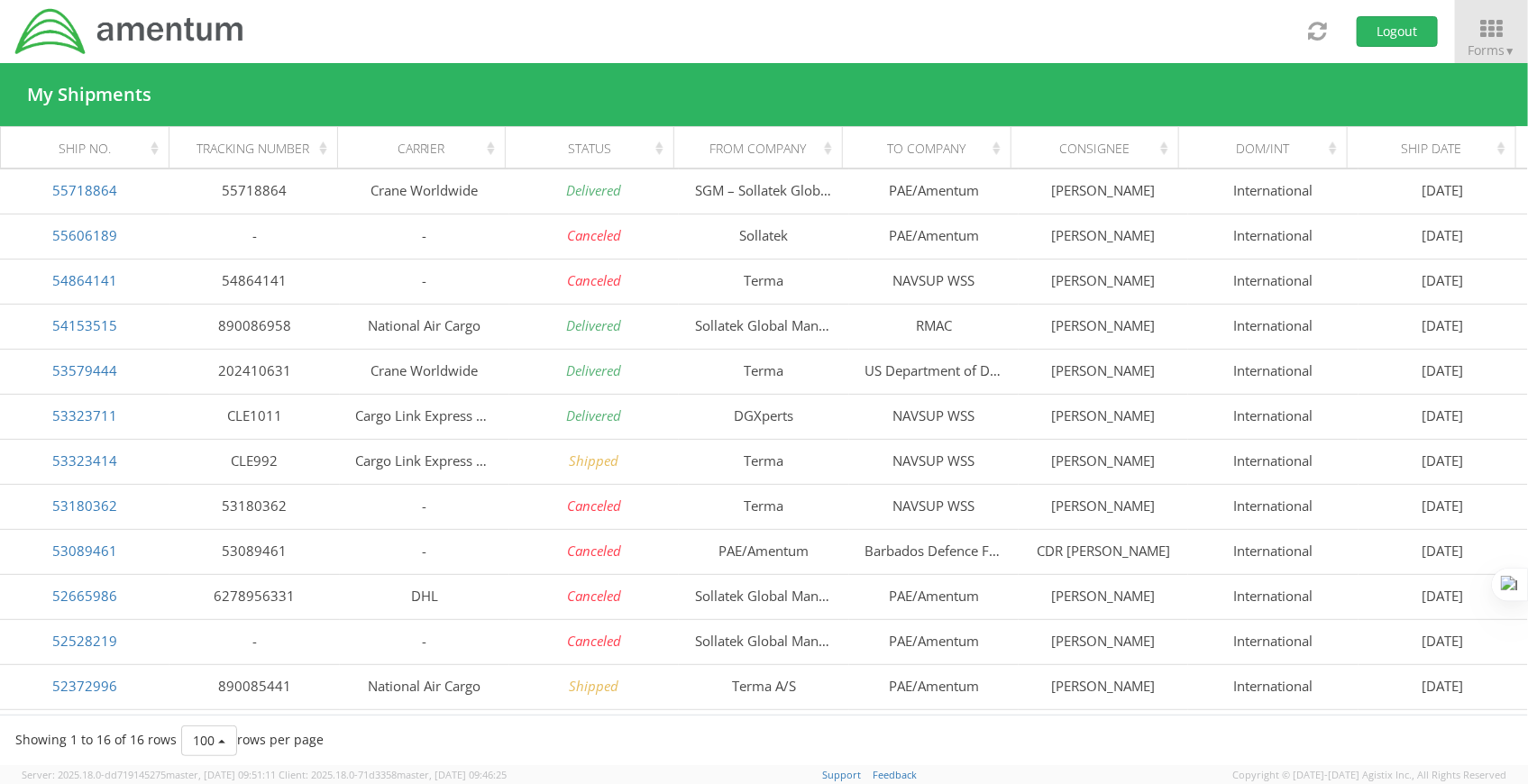
click at [649, 151] on div "Status" at bounding box center [594, 148] width 146 height 18
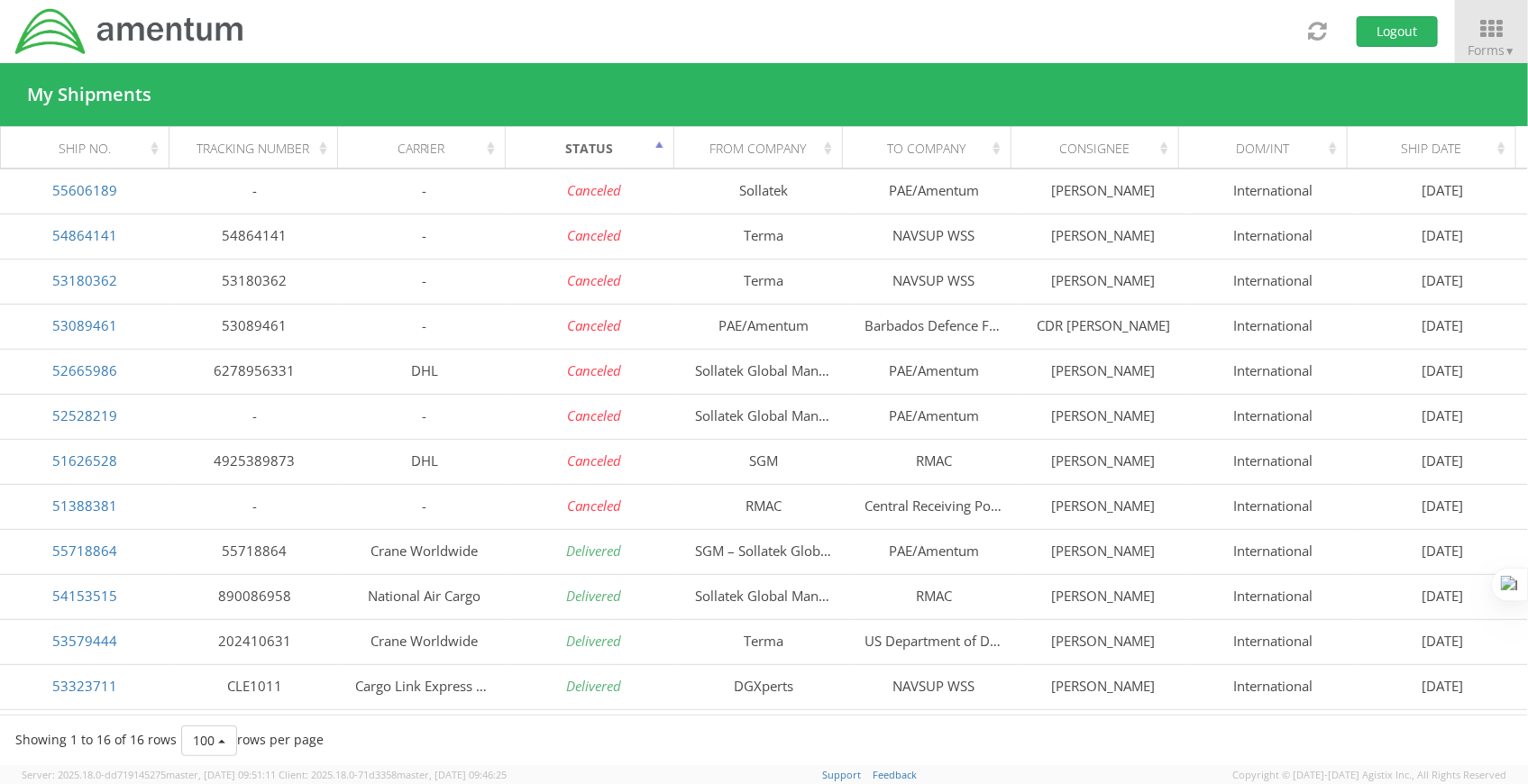
click at [649, 151] on div "Status" at bounding box center [594, 148] width 146 height 18
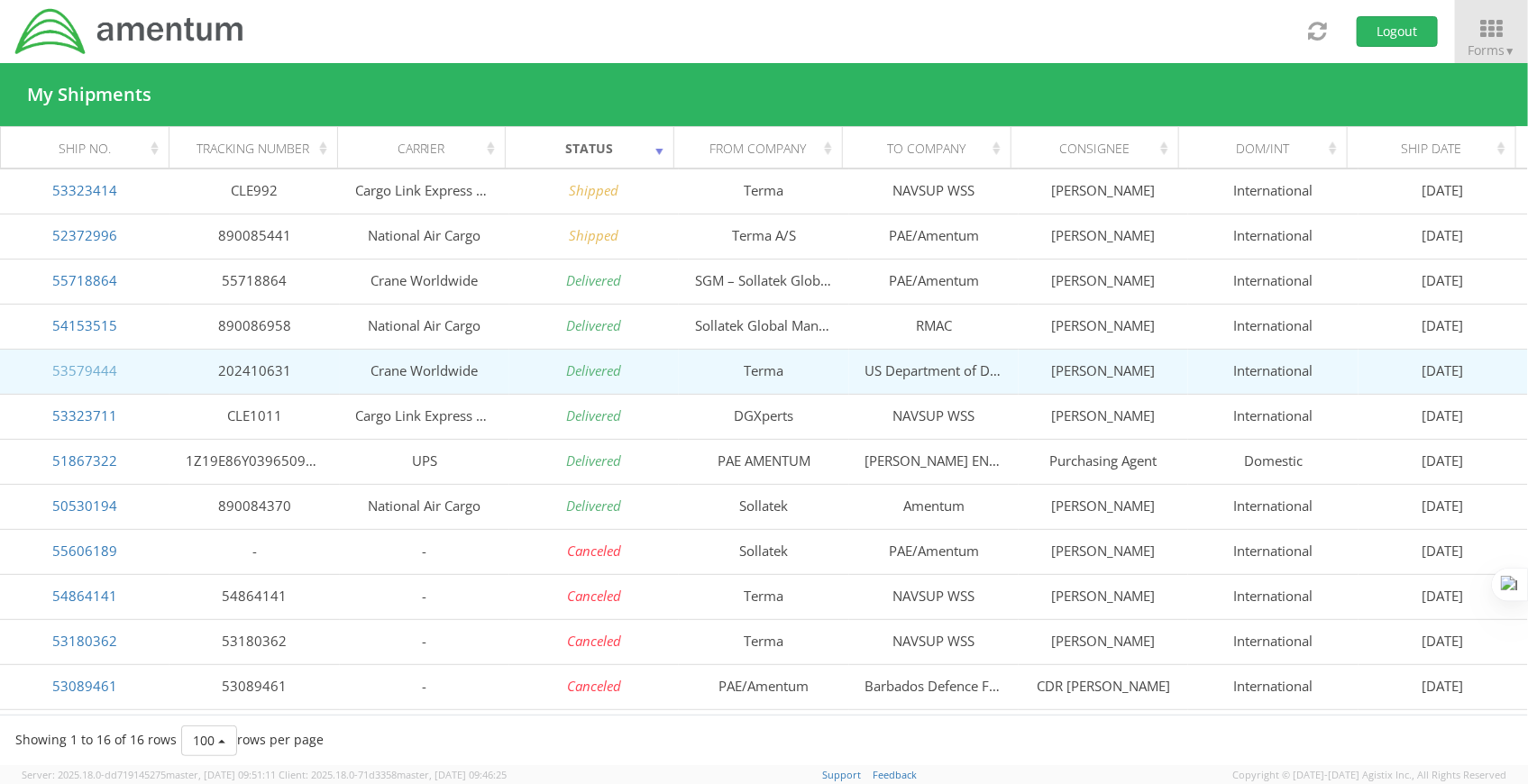
click at [109, 373] on link "53579444" at bounding box center [85, 370] width 65 height 18
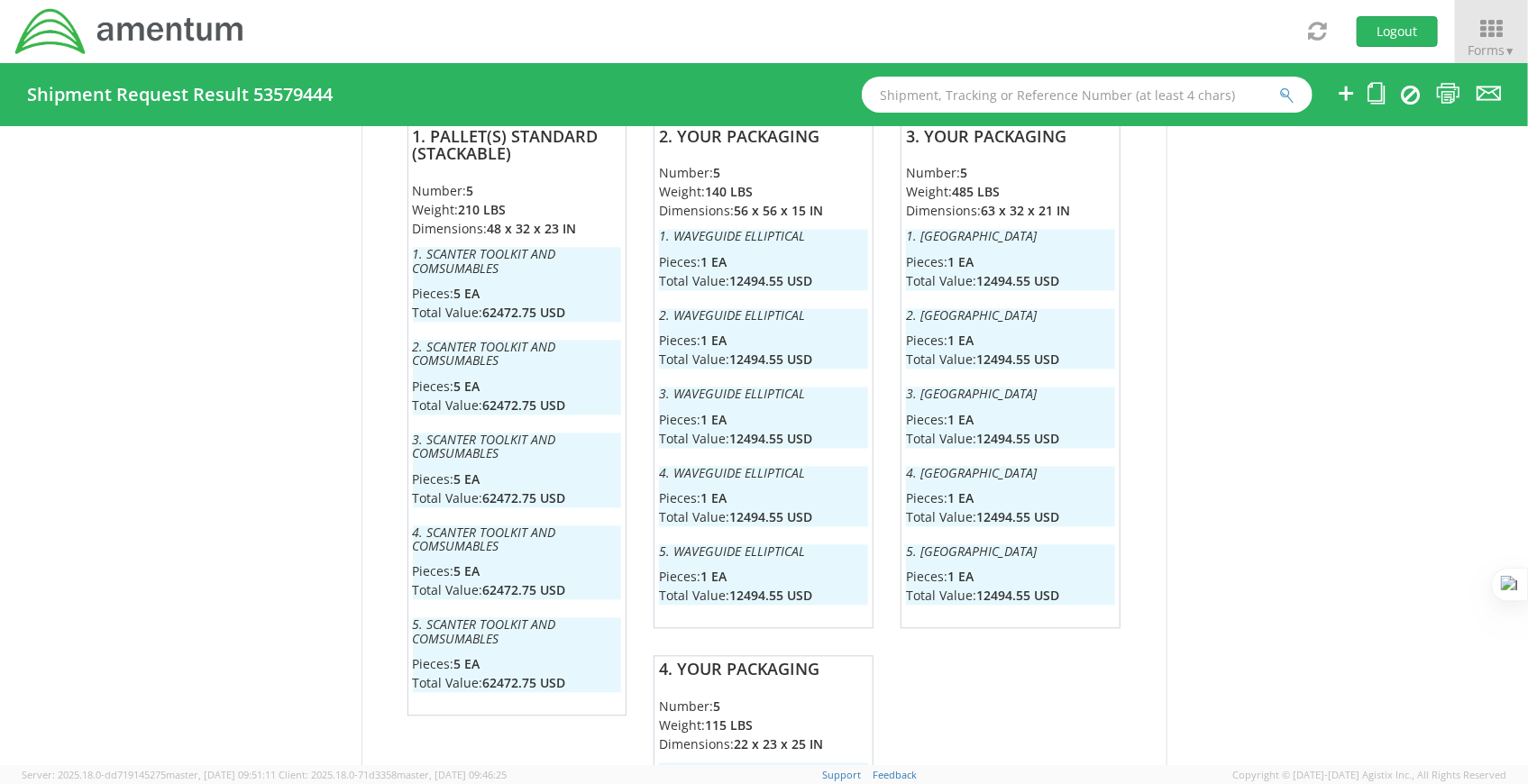
scroll to position [1638, 0]
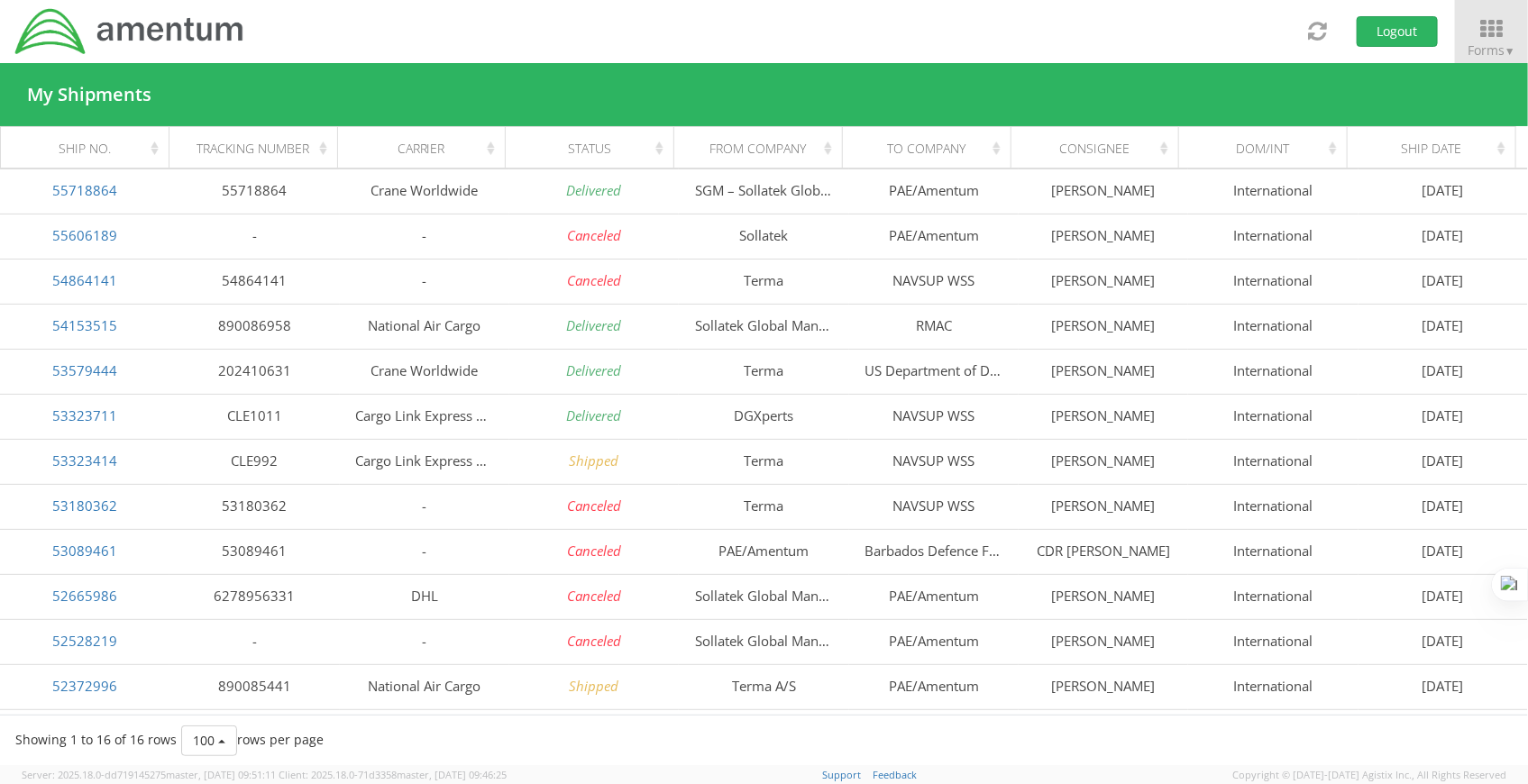
click at [631, 146] on div "Status" at bounding box center [594, 148] width 146 height 18
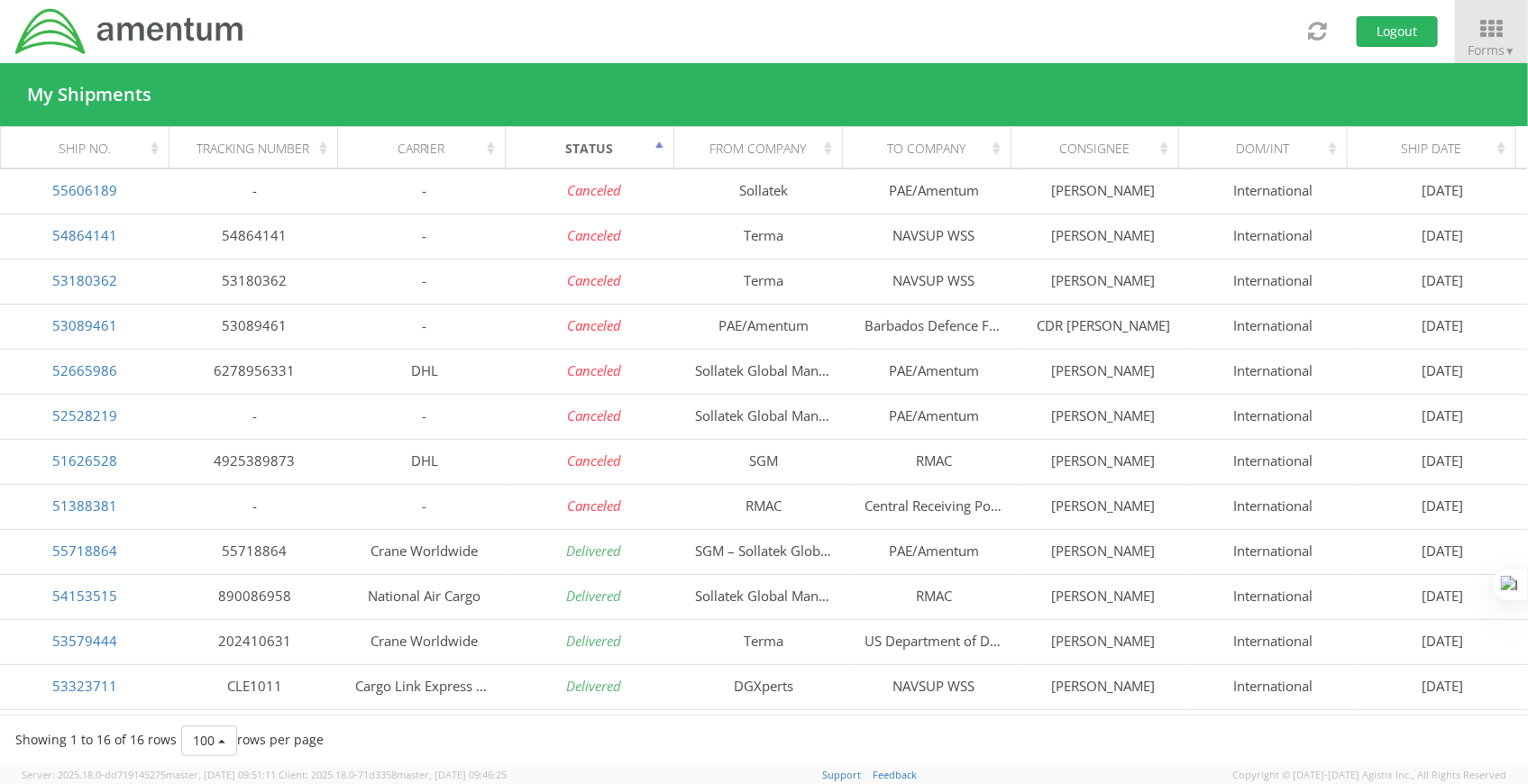
click at [655, 145] on div "Status" at bounding box center [594, 148] width 146 height 18
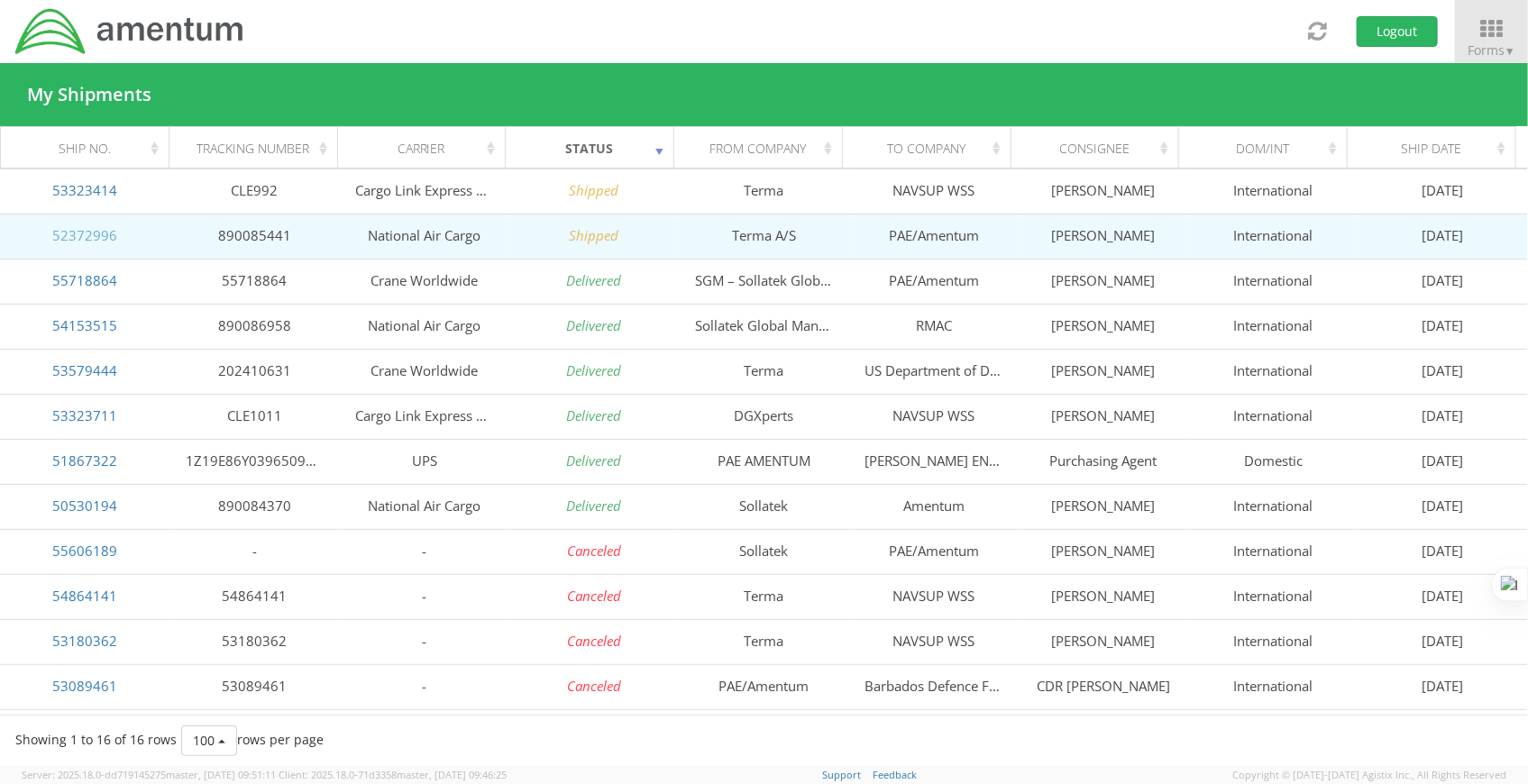
click at [81, 241] on link "52372996" at bounding box center [85, 235] width 65 height 18
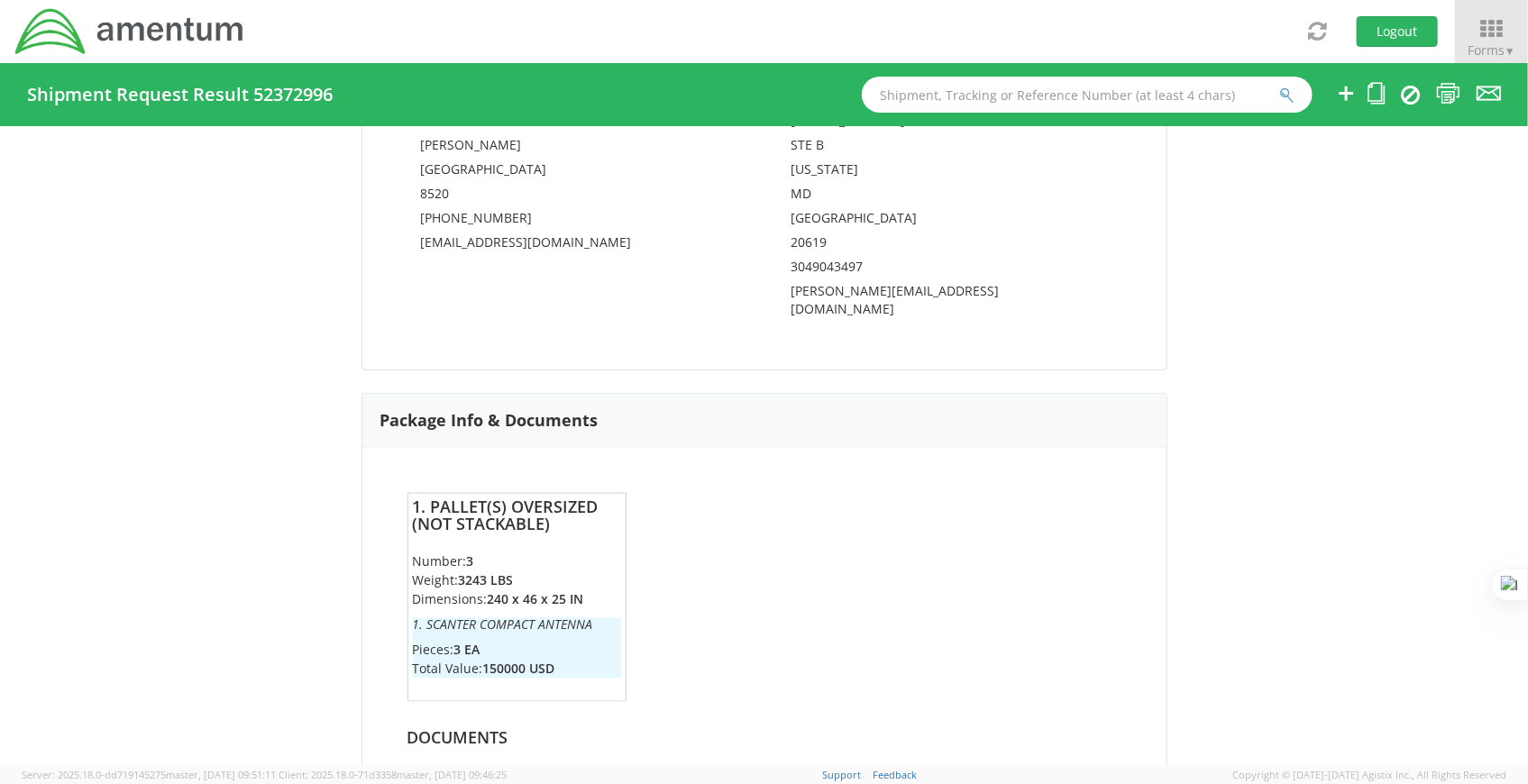
scroll to position [1346, 0]
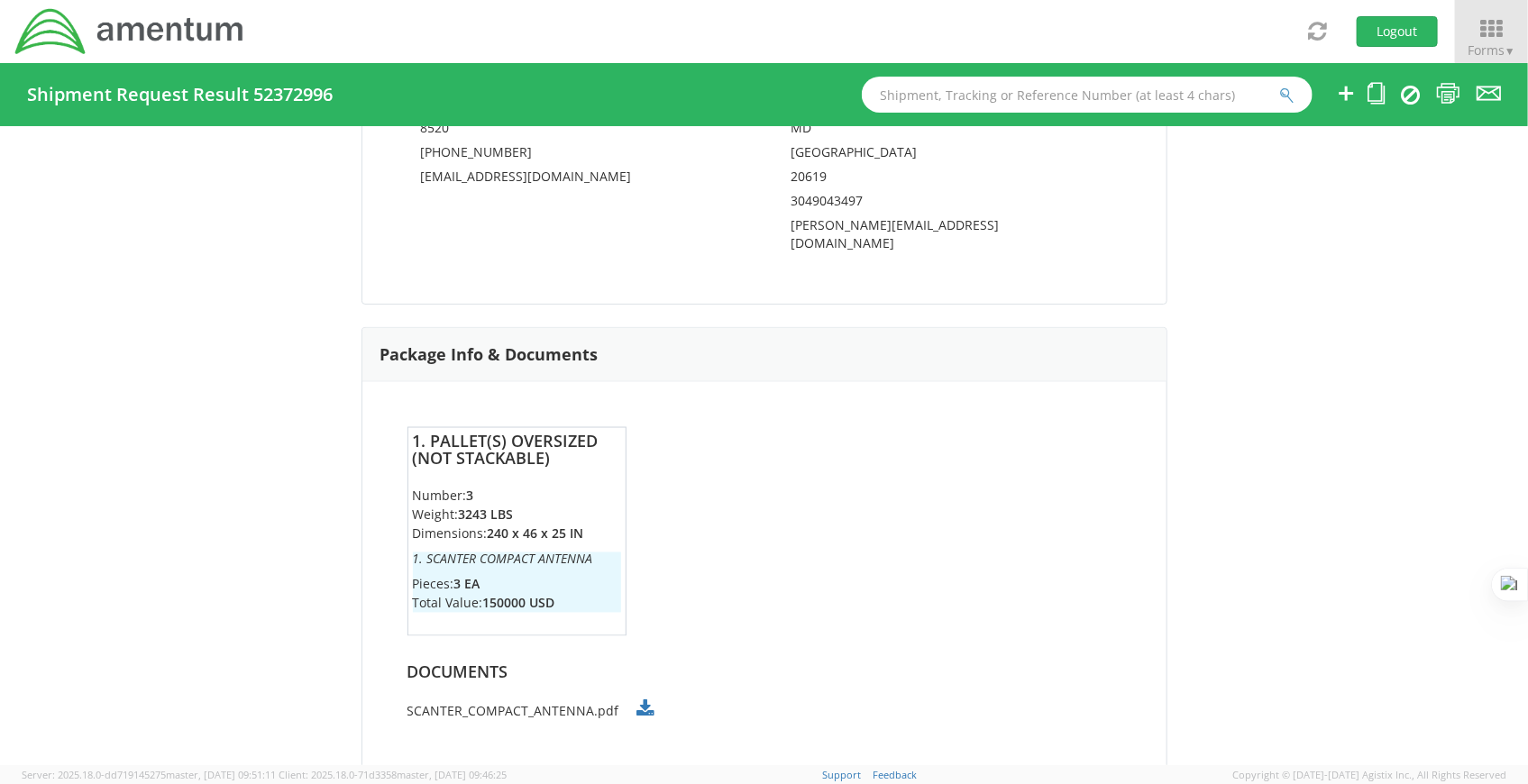
click at [1085, 783] on html "annexa Batch Shipping Guide Created with Sketch. calendar Created with Sketch." at bounding box center [764, 392] width 1528 height 784
